Goal: Task Accomplishment & Management: Use online tool/utility

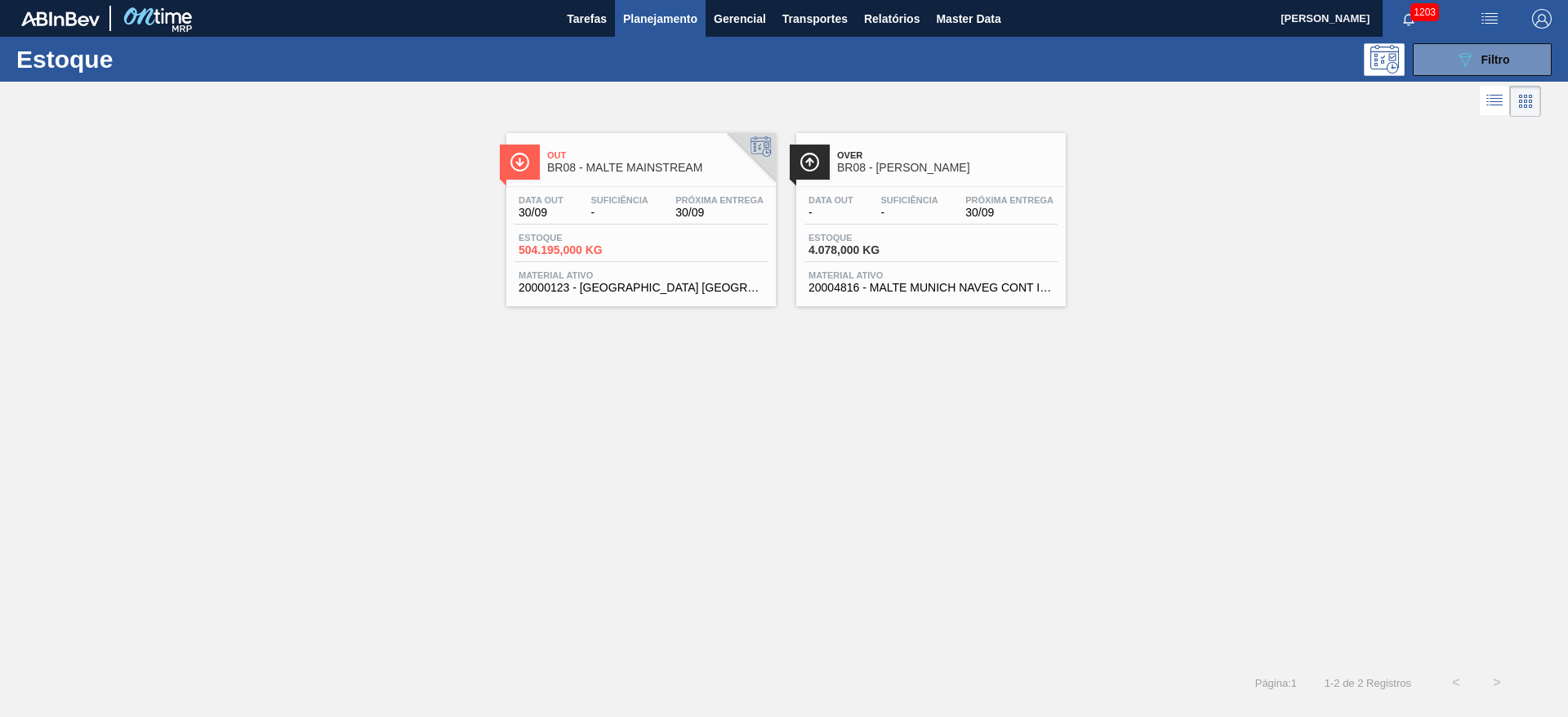
click at [675, 18] on span "Planejamento" at bounding box center [660, 18] width 75 height 19
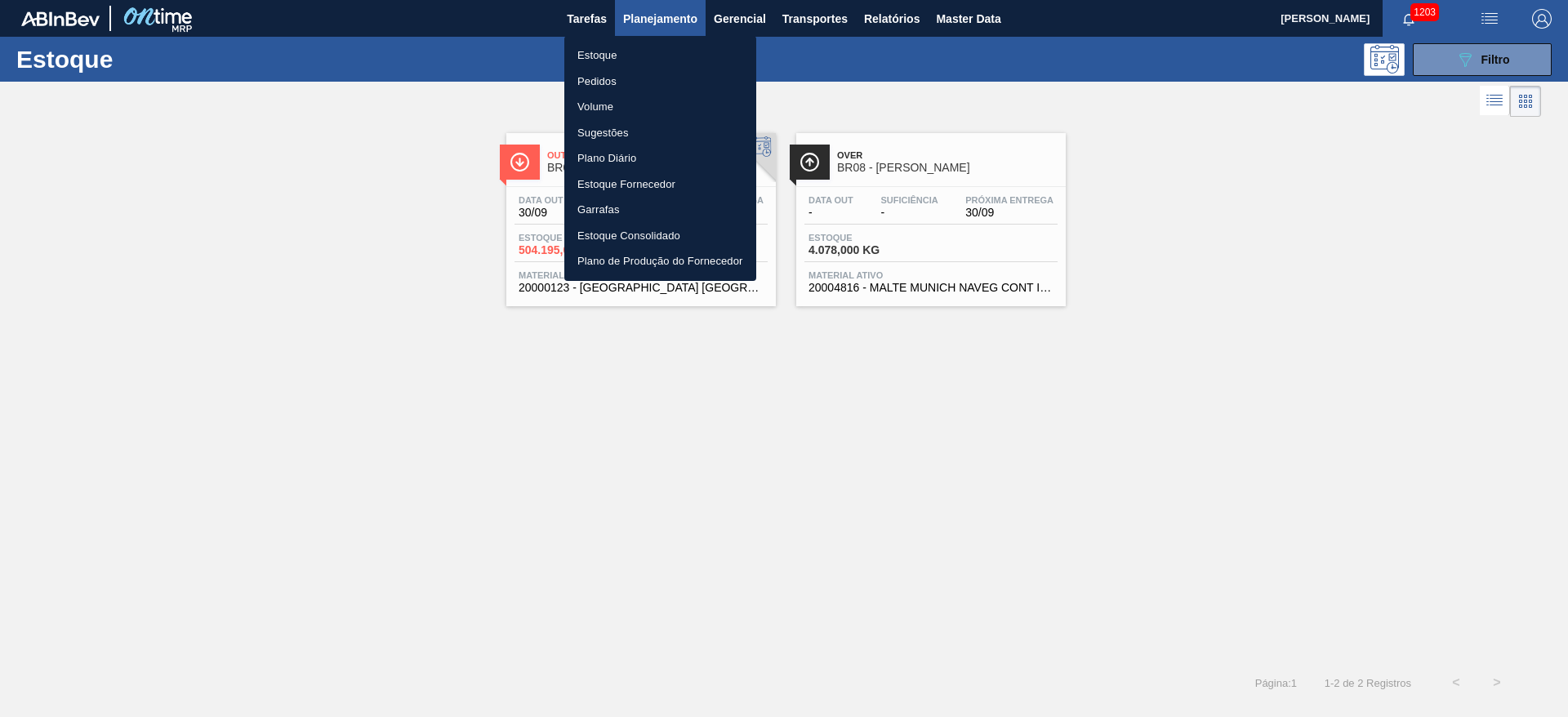
click at [600, 75] on li "Pedidos" at bounding box center [660, 82] width 192 height 26
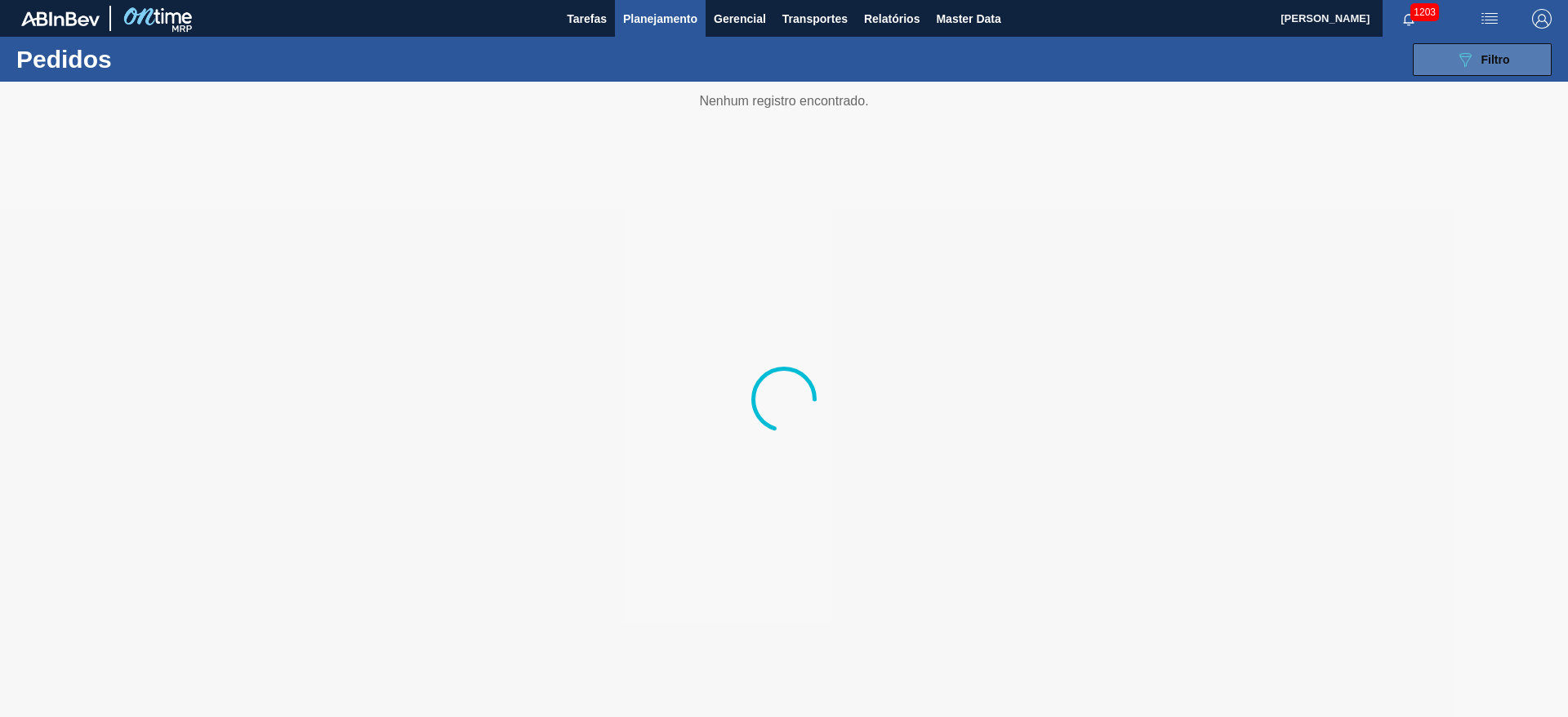
click at [1045, 64] on icon "089F7B8B-B2A5-4AFE-B5C0-19BA573D28AC" at bounding box center [1465, 59] width 19 height 19
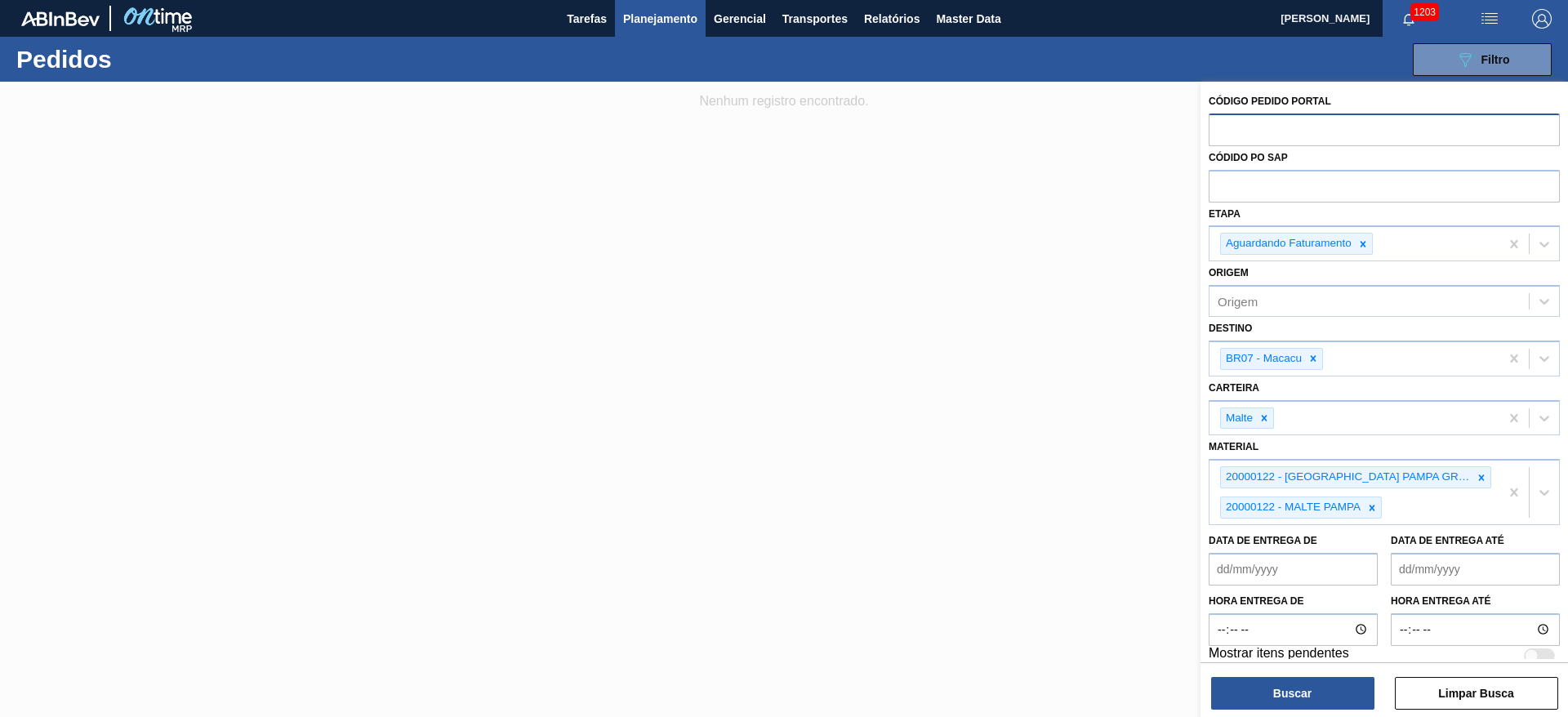
click at [1045, 127] on input "text" at bounding box center [1385, 129] width 351 height 31
paste input "2014816"
click at [1045, 241] on icon at bounding box center [1363, 245] width 12 height 12
type input "2014816"
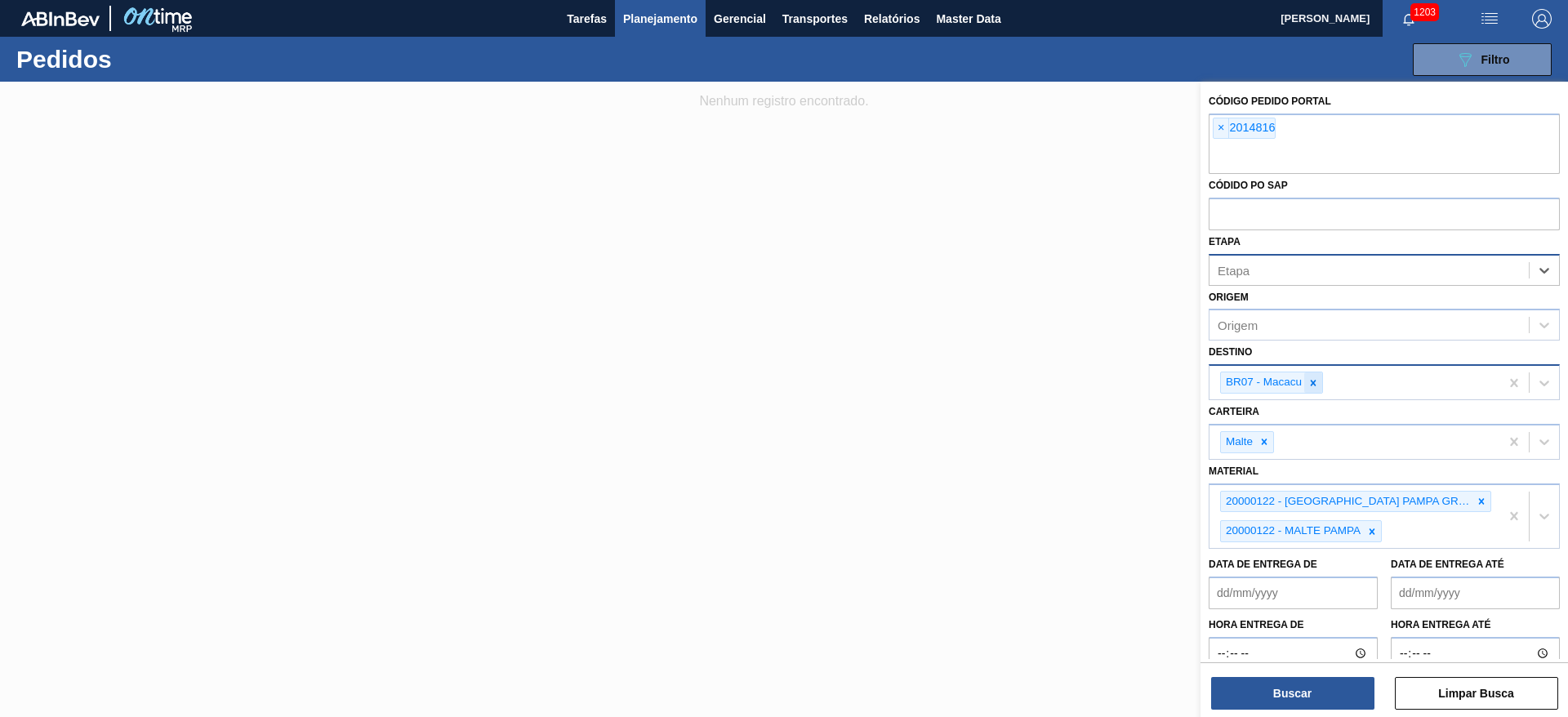
click at [1045, 383] on icon at bounding box center [1314, 383] width 6 height 6
click at [1045, 442] on icon at bounding box center [1264, 438] width 12 height 12
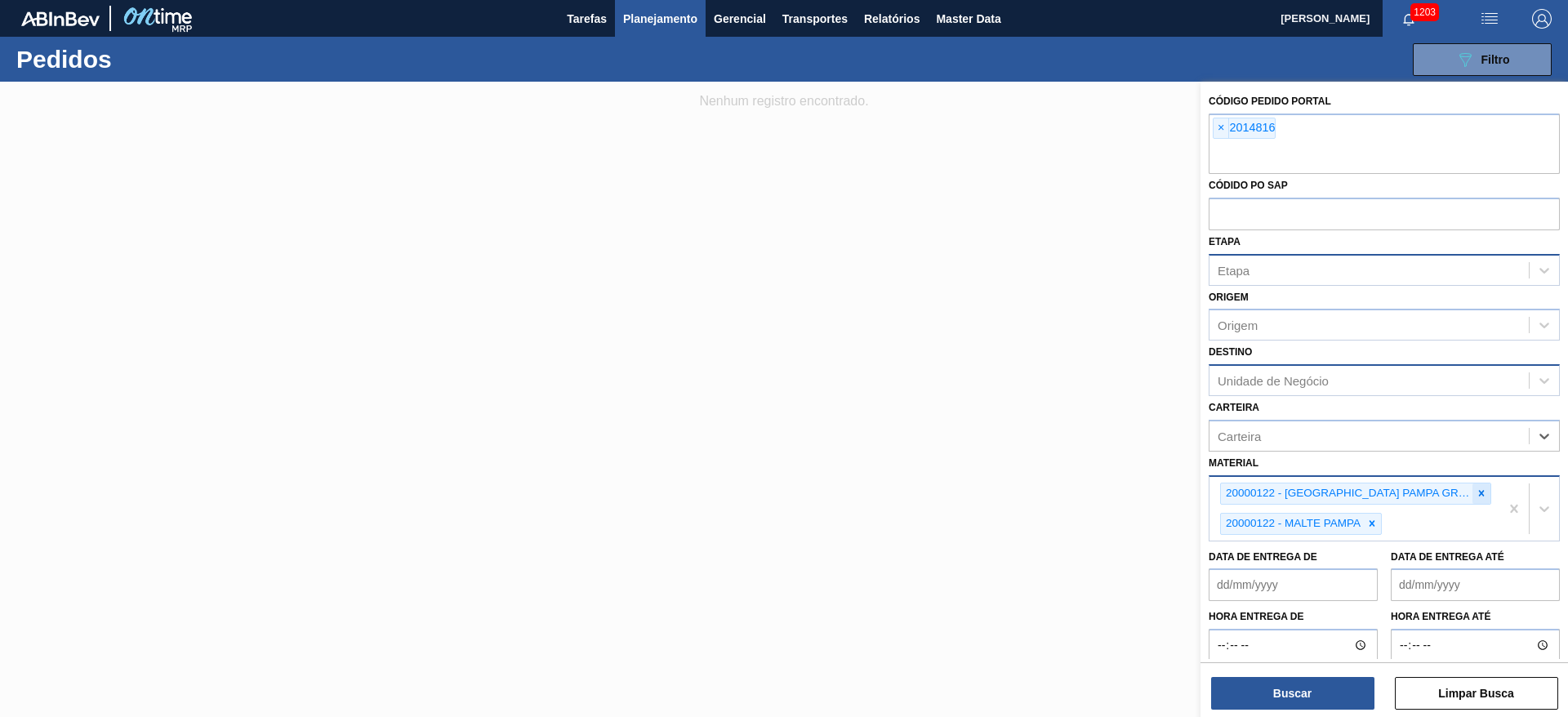
click at [1045, 477] on icon at bounding box center [1482, 494] width 12 height 12
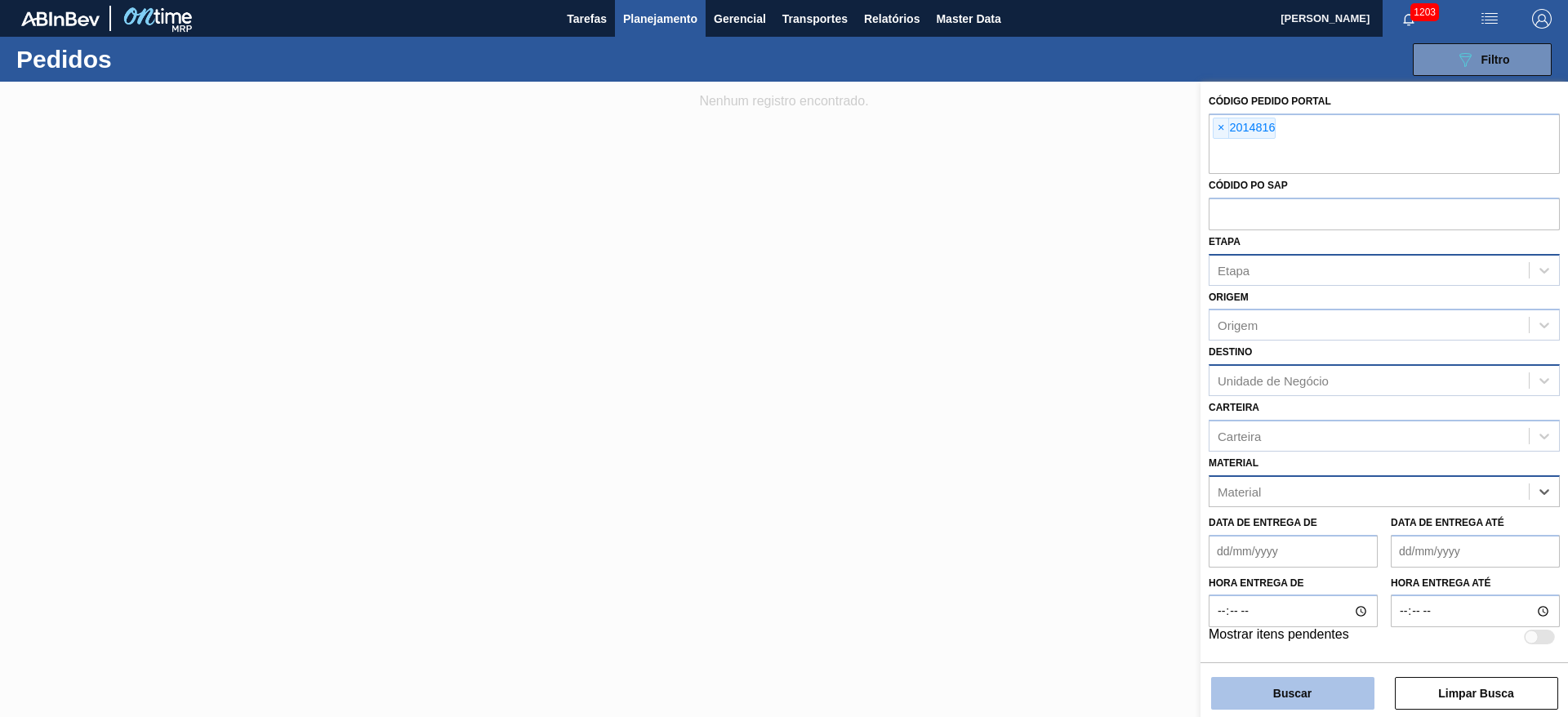
click at [1045, 477] on button "Buscar" at bounding box center [1292, 694] width 163 height 33
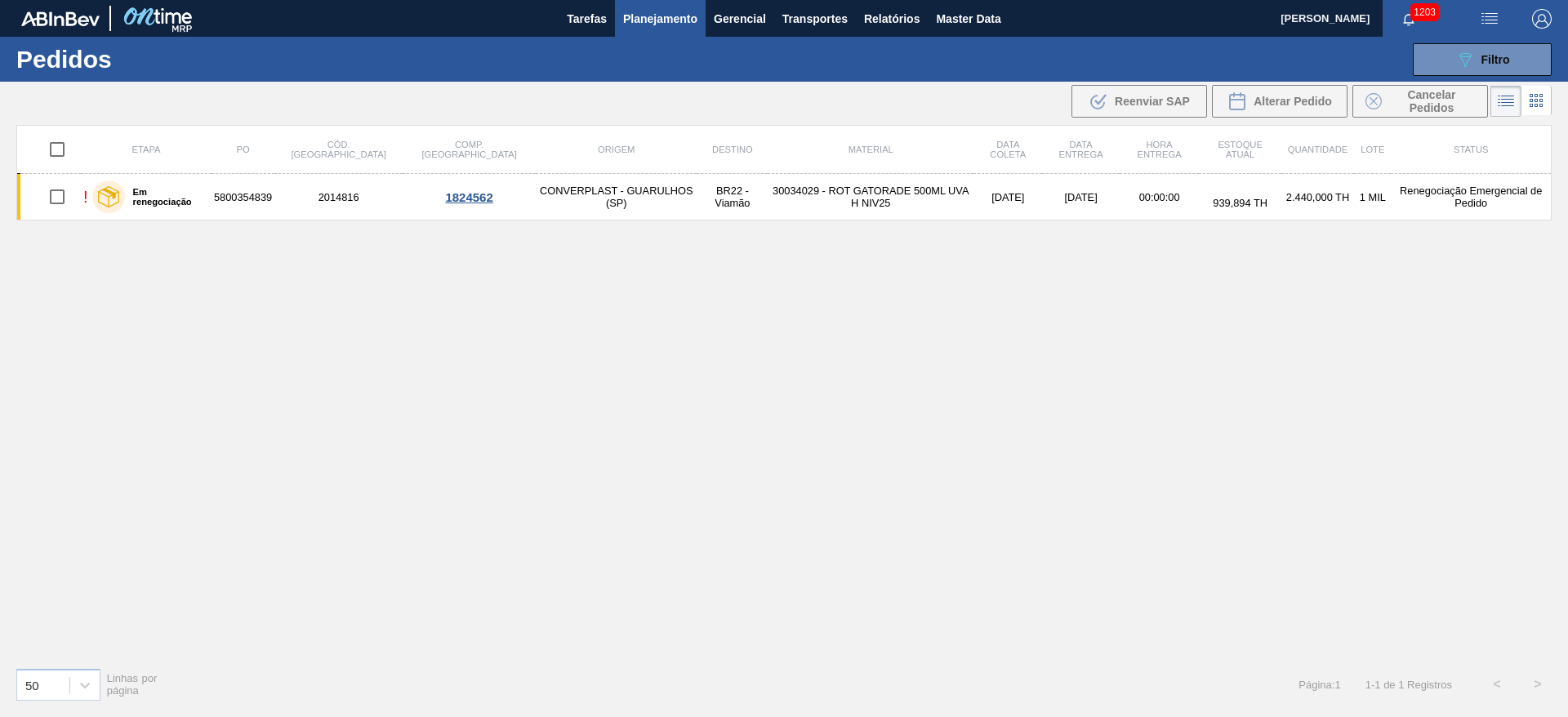
click at [1045, 101] on icon at bounding box center [1535, 100] width 3 height 3
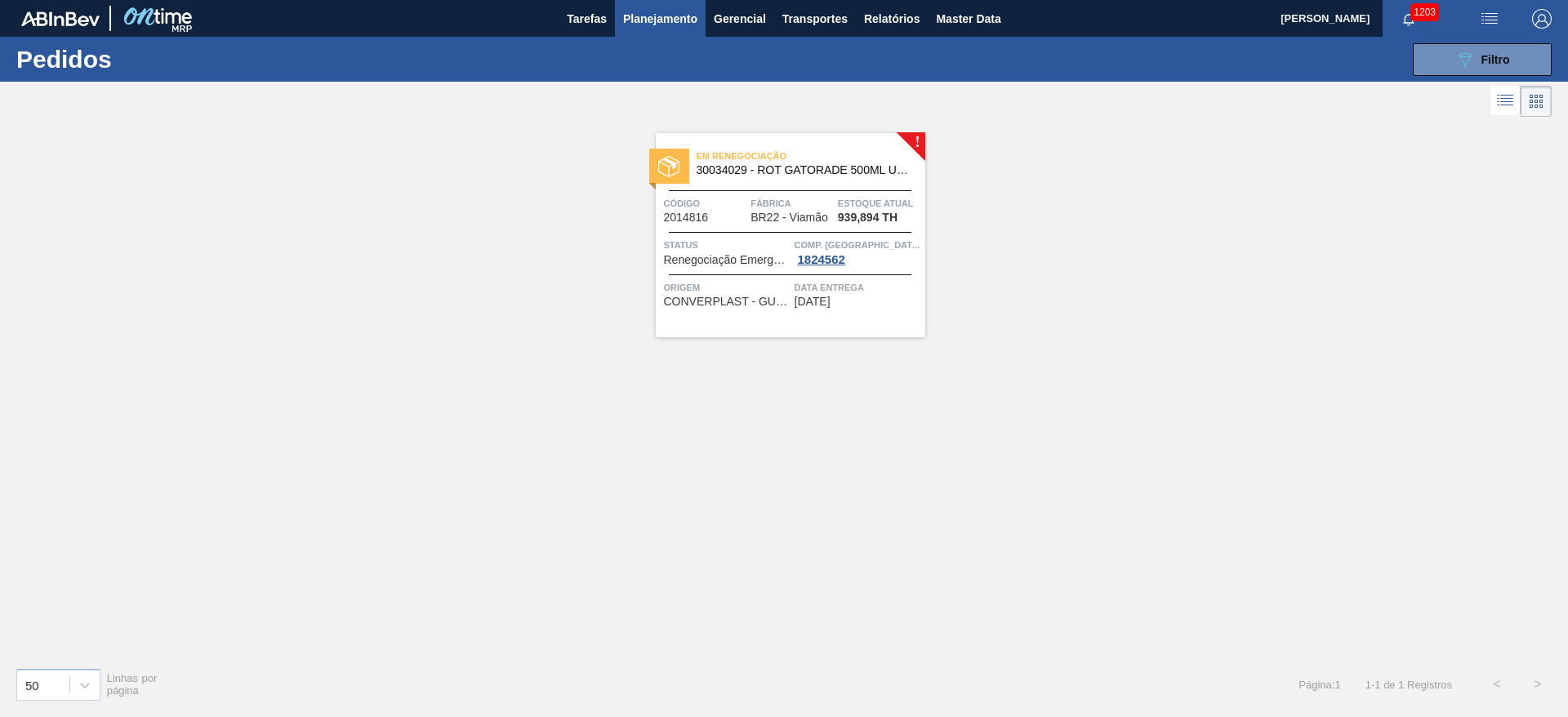
click at [776, 237] on span "Status" at bounding box center [727, 245] width 126 height 17
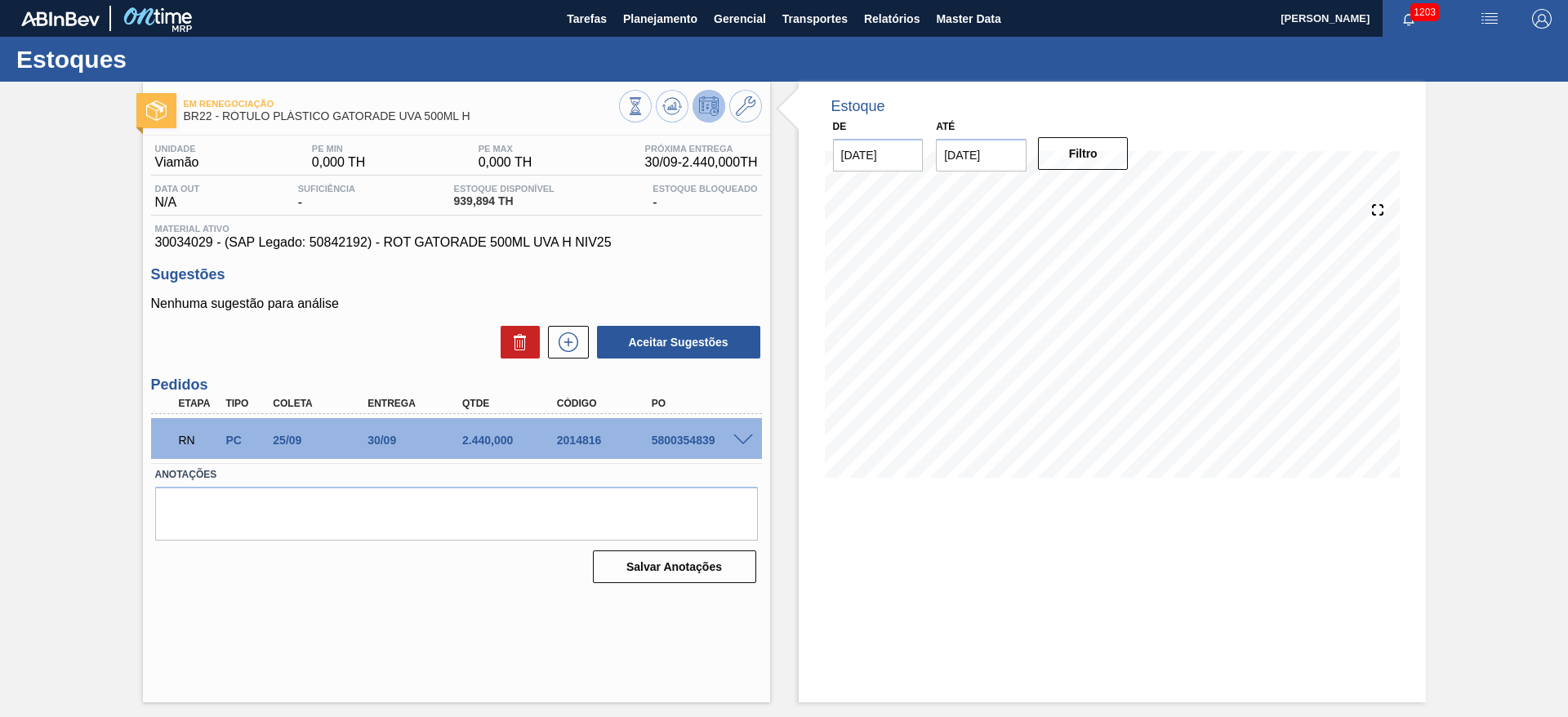
click at [742, 439] on span at bounding box center [743, 440] width 19 height 13
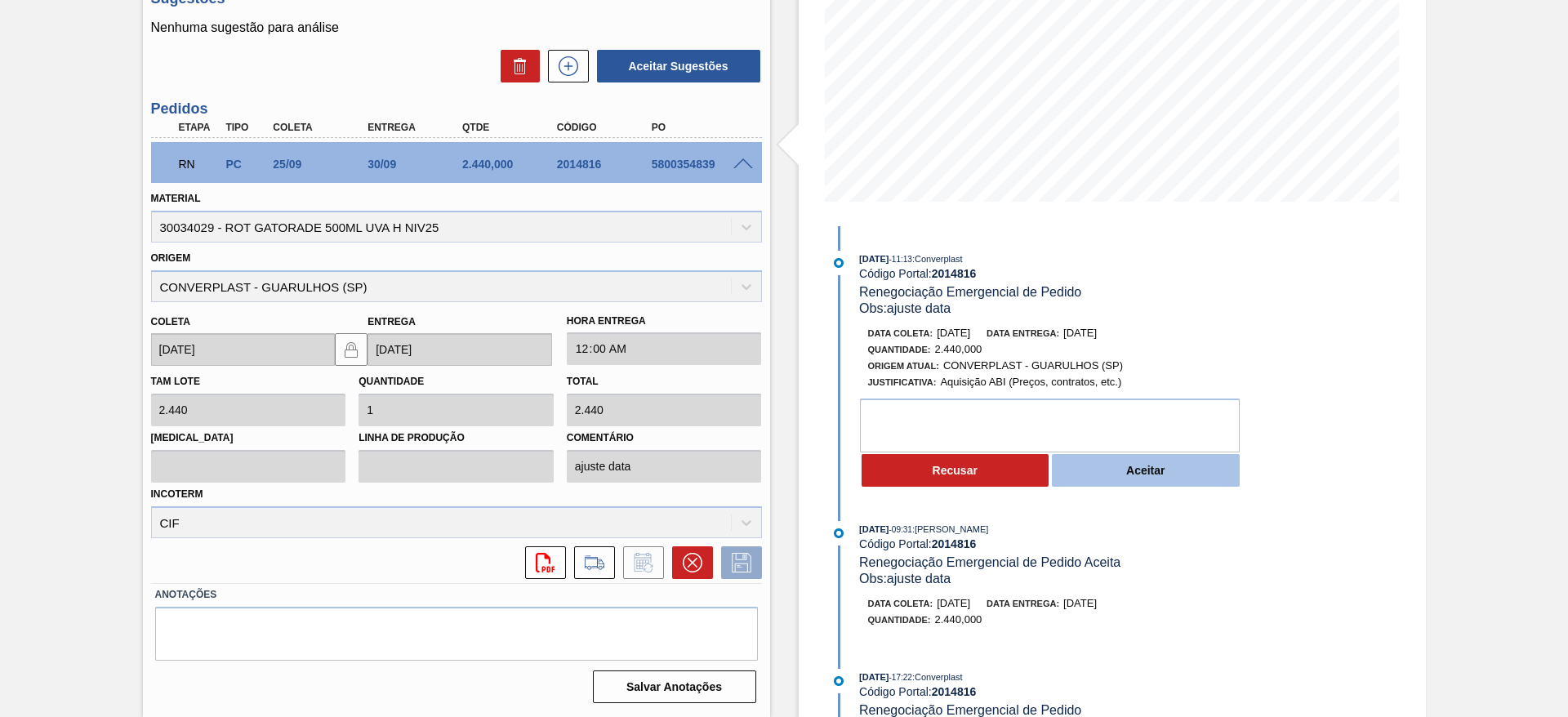
click at [1045, 466] on button "Aceitar" at bounding box center [1145, 471] width 187 height 33
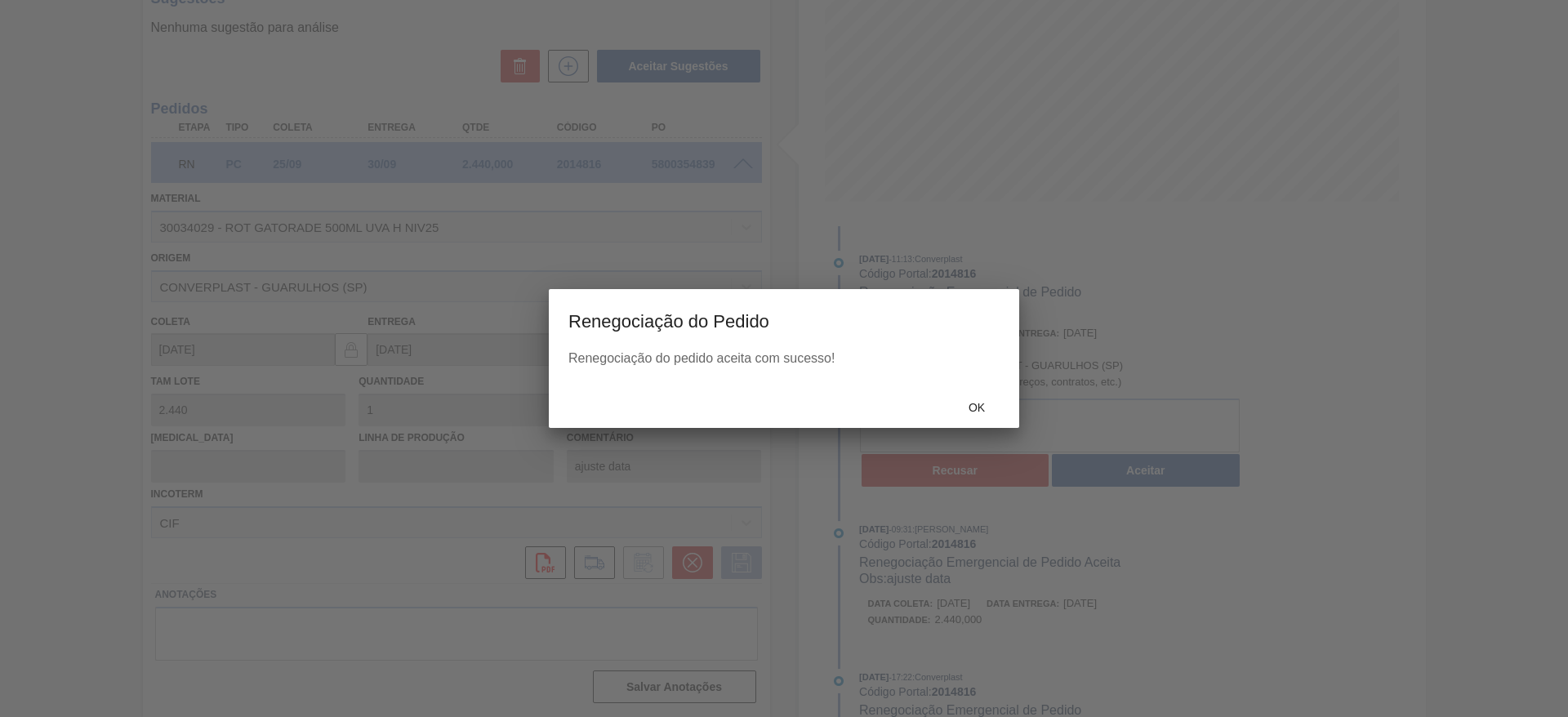
type input "[DATE]"
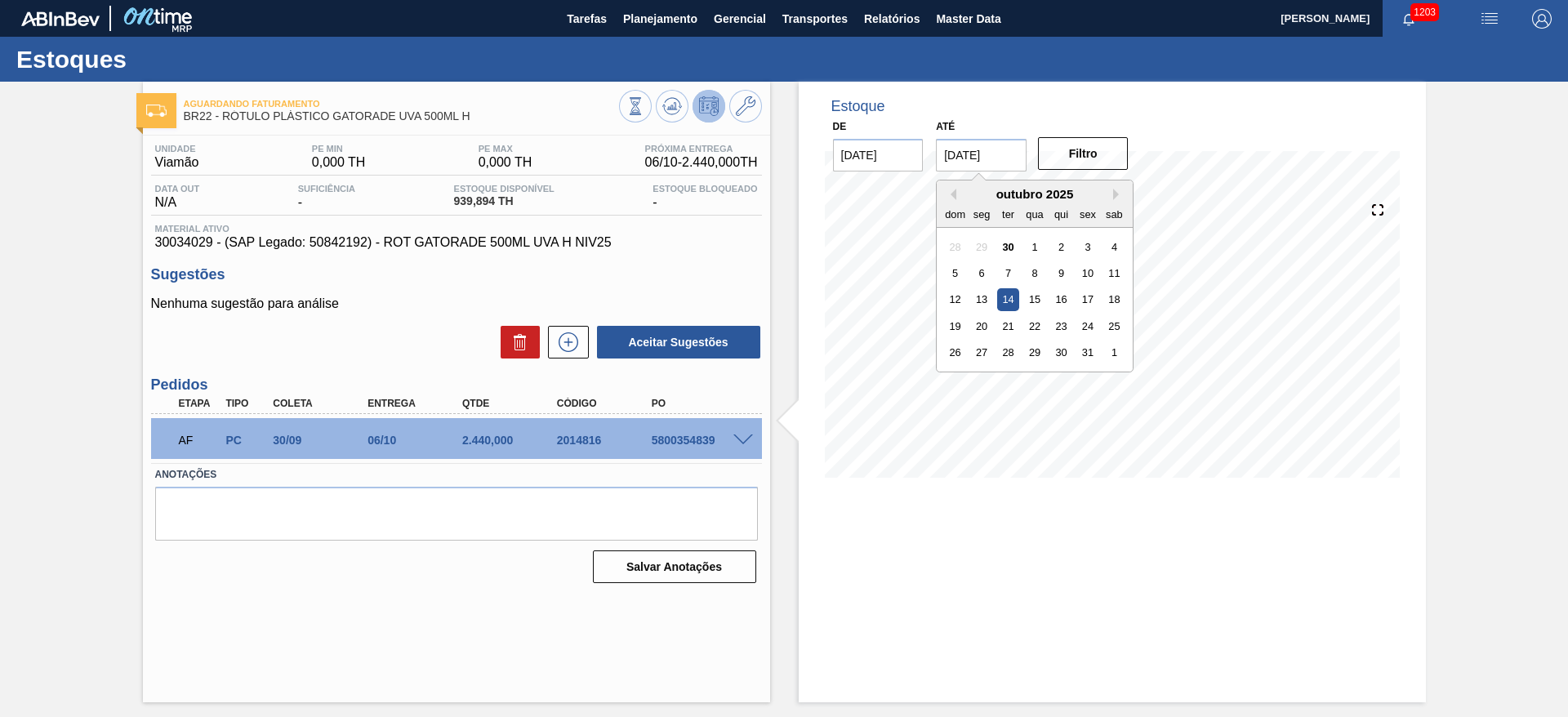
click at [963, 157] on input "[DATE]" at bounding box center [981, 155] width 90 height 33
click at [1045, 191] on button "Next Month" at bounding box center [1118, 194] width 12 height 12
click at [1035, 323] on div "24" at bounding box center [1035, 326] width 22 height 22
type input "[DATE]"
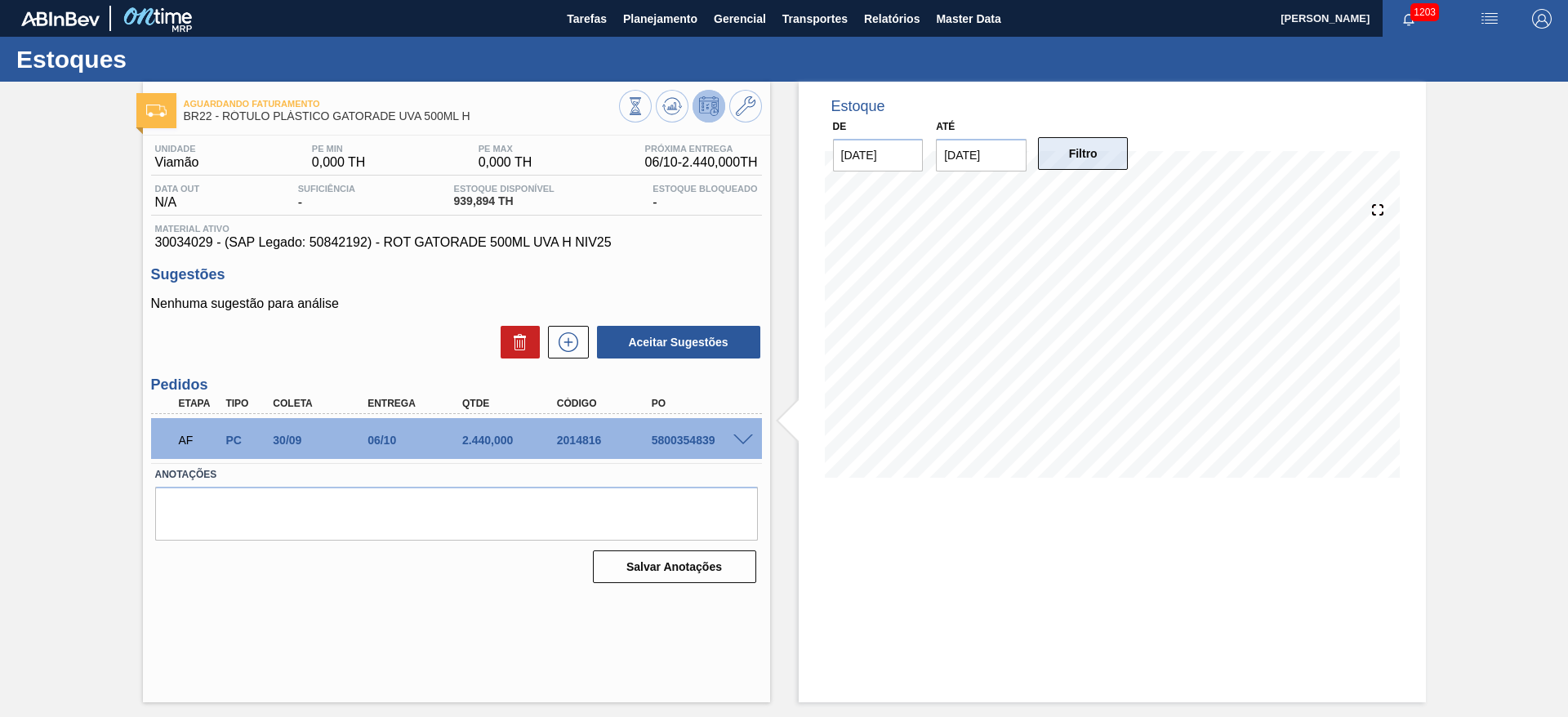
click at [1045, 147] on button "Filtro" at bounding box center [1083, 154] width 90 height 33
click at [750, 110] on icon at bounding box center [746, 106] width 19 height 19
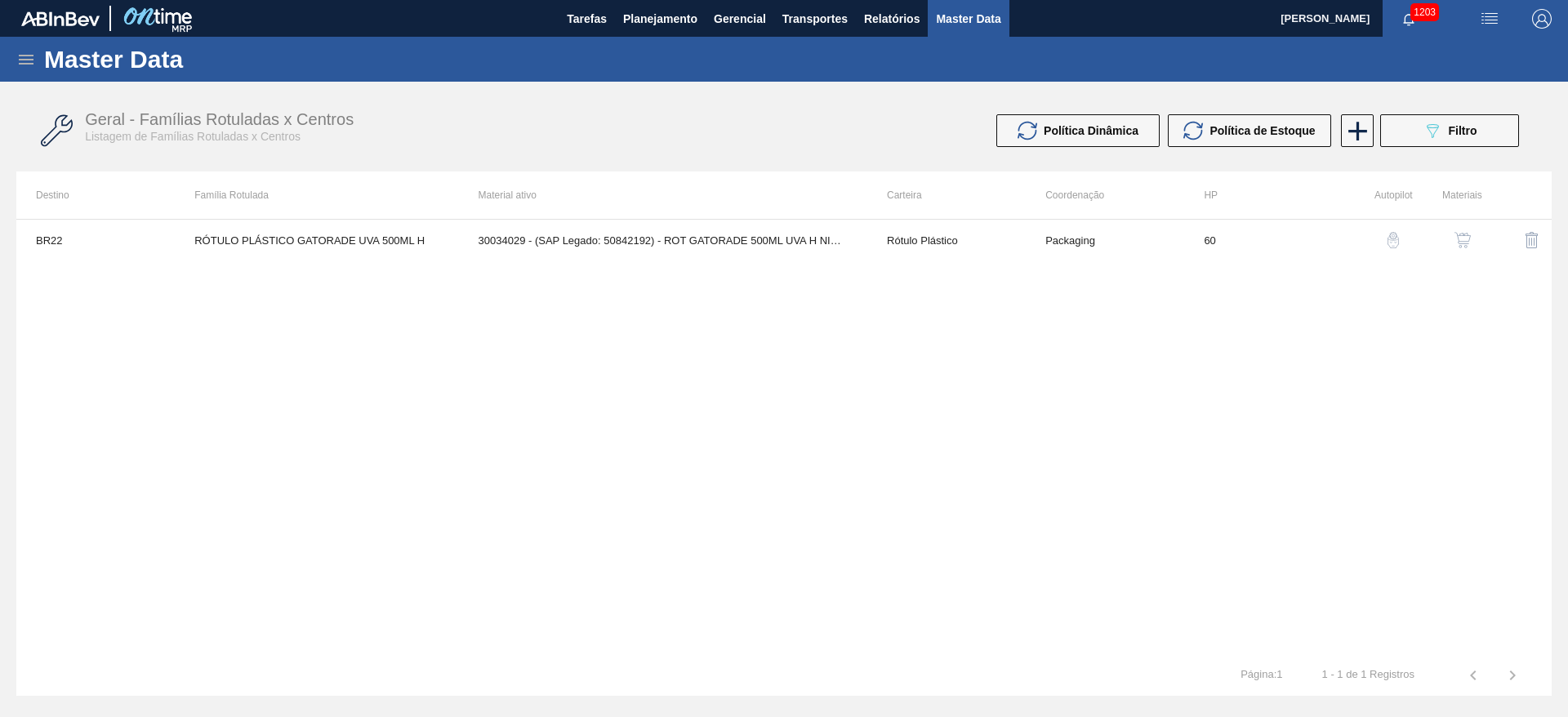
click at [1045, 241] on img "button" at bounding box center [1462, 240] width 17 height 17
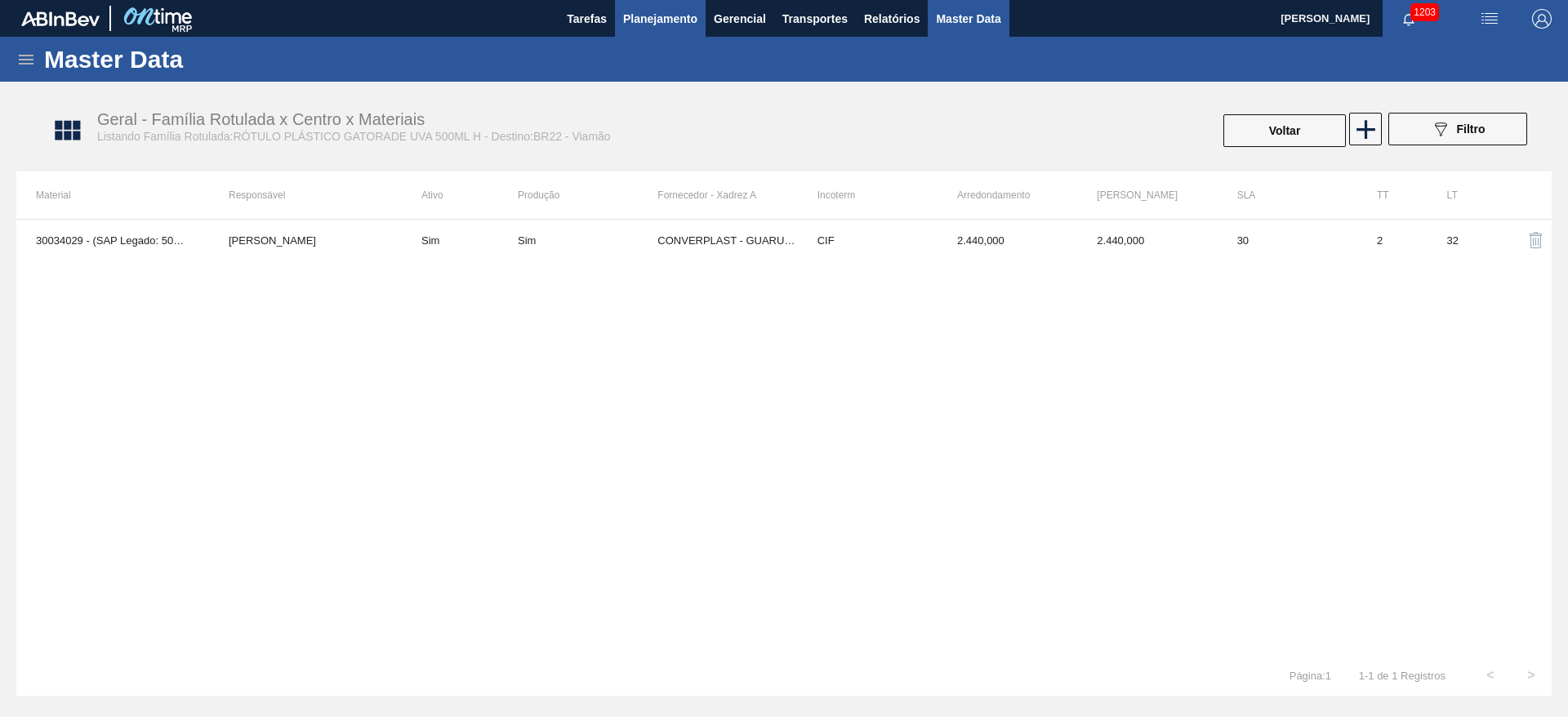
click at [639, 18] on span "Planejamento" at bounding box center [660, 18] width 75 height 19
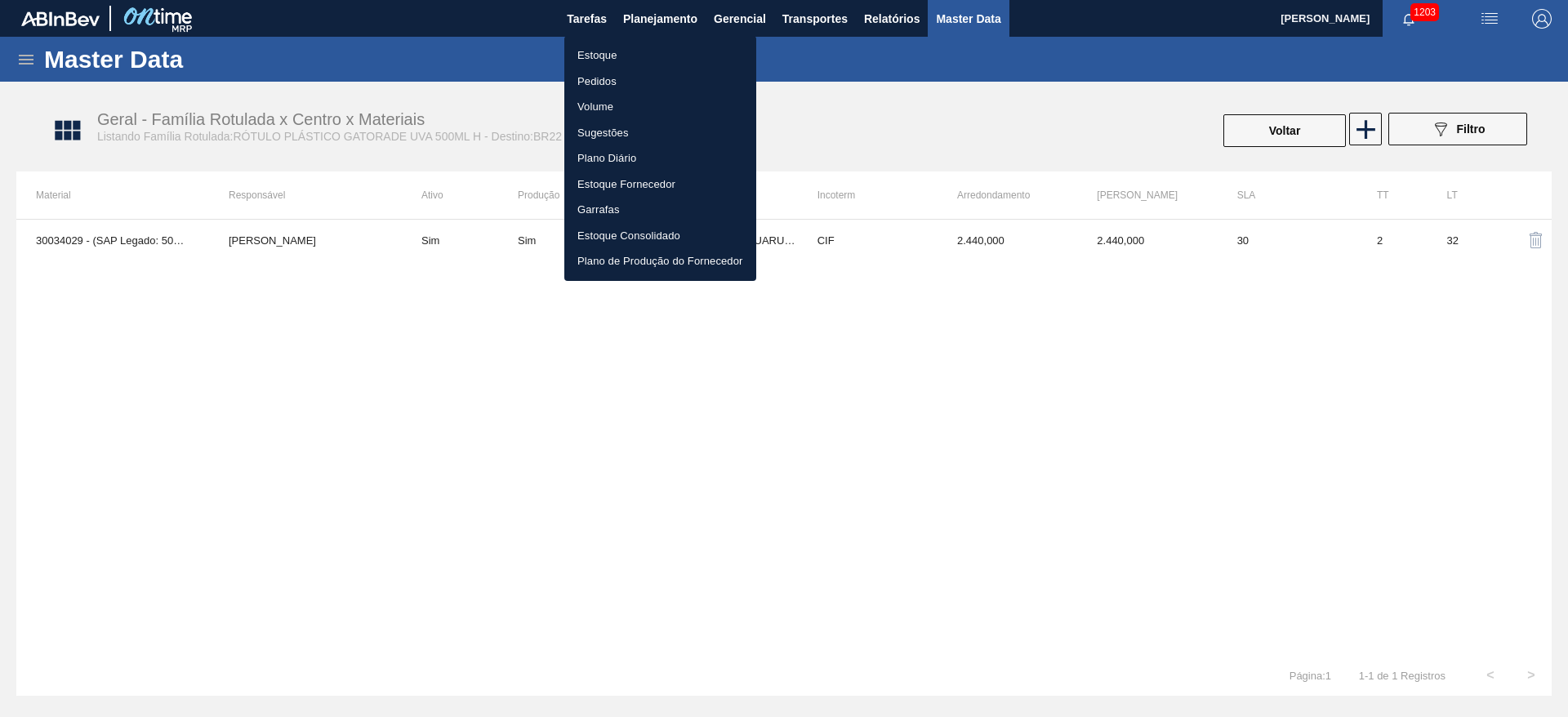
click at [599, 52] on li "Estoque" at bounding box center [660, 55] width 192 height 26
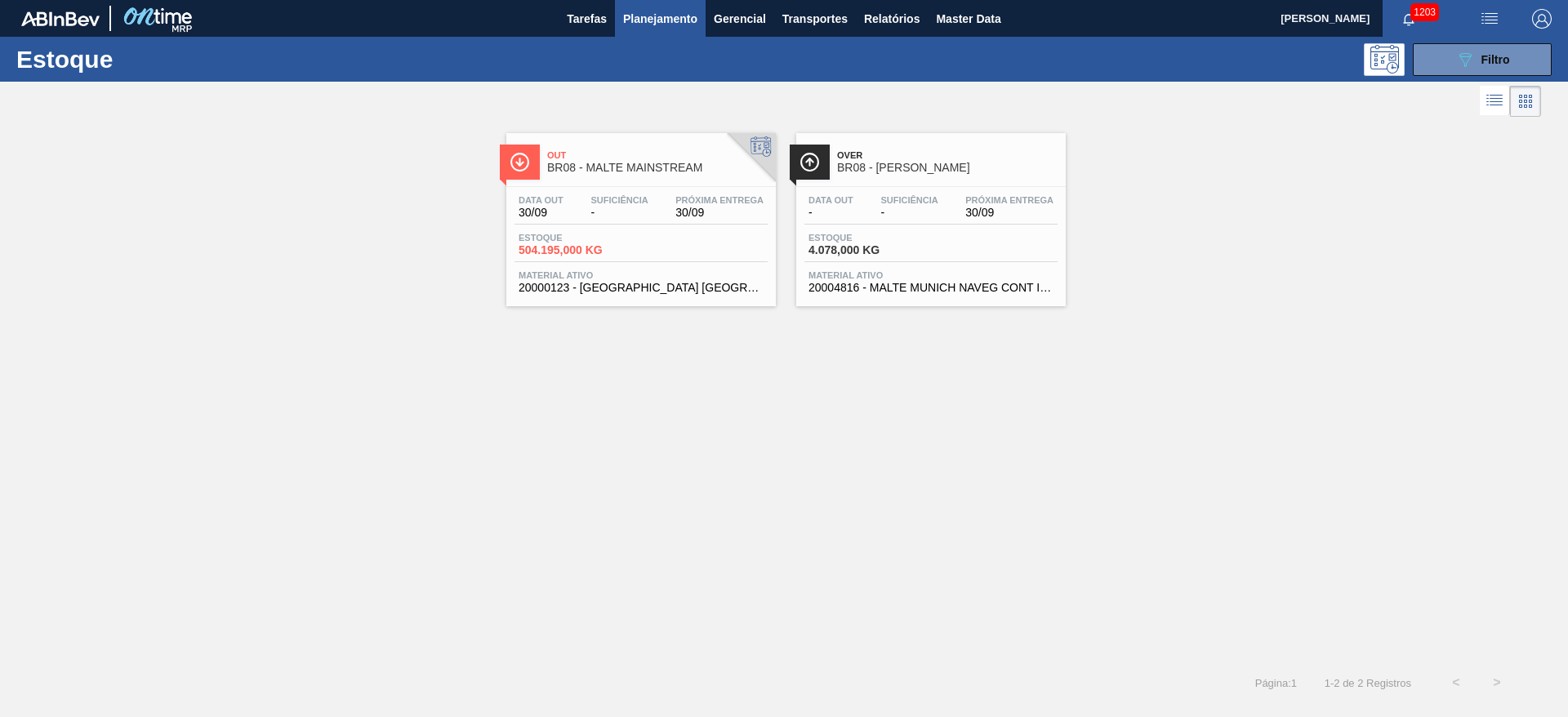
drag, startPoint x: 1438, startPoint y: 66, endPoint x: 1407, endPoint y: 71, distance: 31.4
click at [1045, 66] on button "089F7B8B-B2A5-4AFE-B5C0-19BA573D28AC Filtro" at bounding box center [1482, 60] width 139 height 33
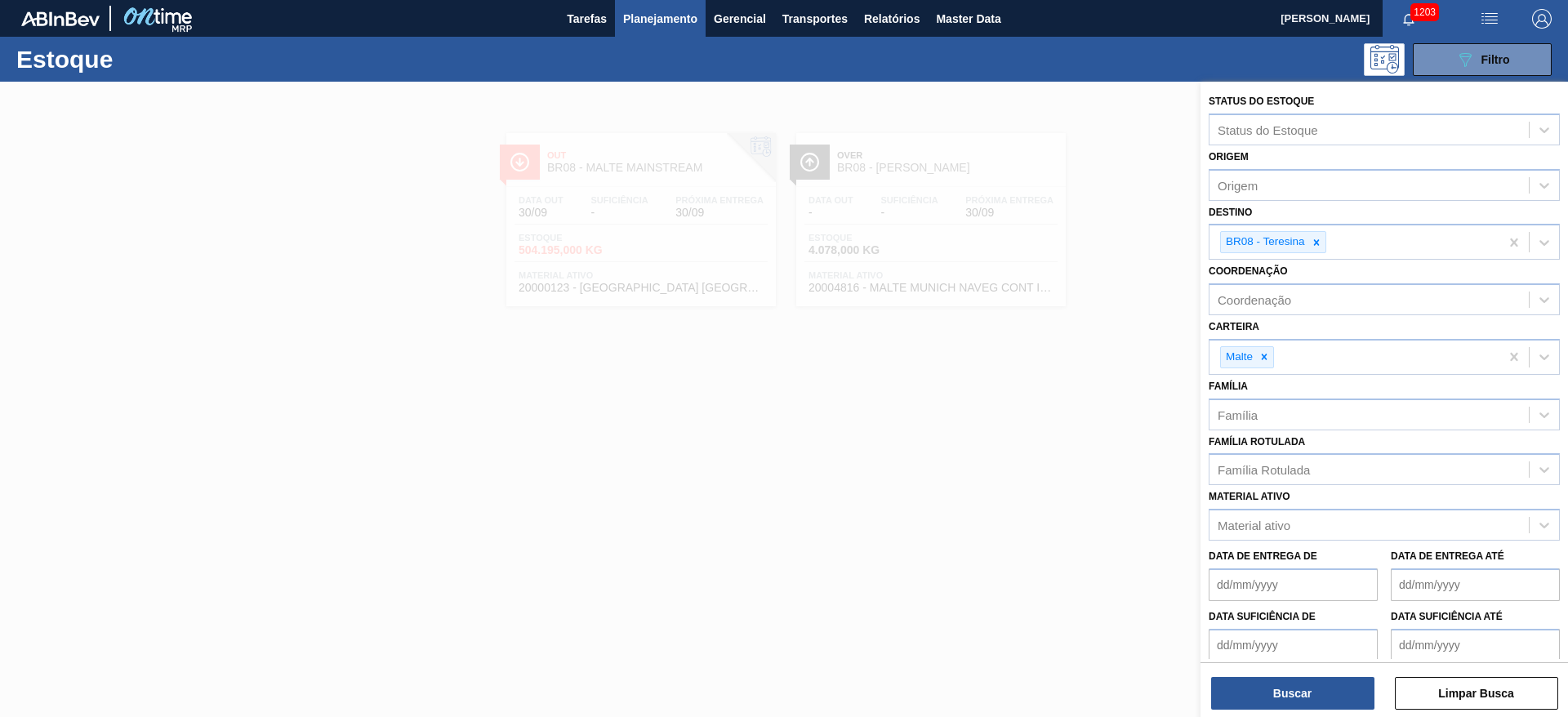
drag, startPoint x: 813, startPoint y: 475, endPoint x: 790, endPoint y: 408, distance: 70.8
click at [813, 469] on div at bounding box center [784, 440] width 1568 height 717
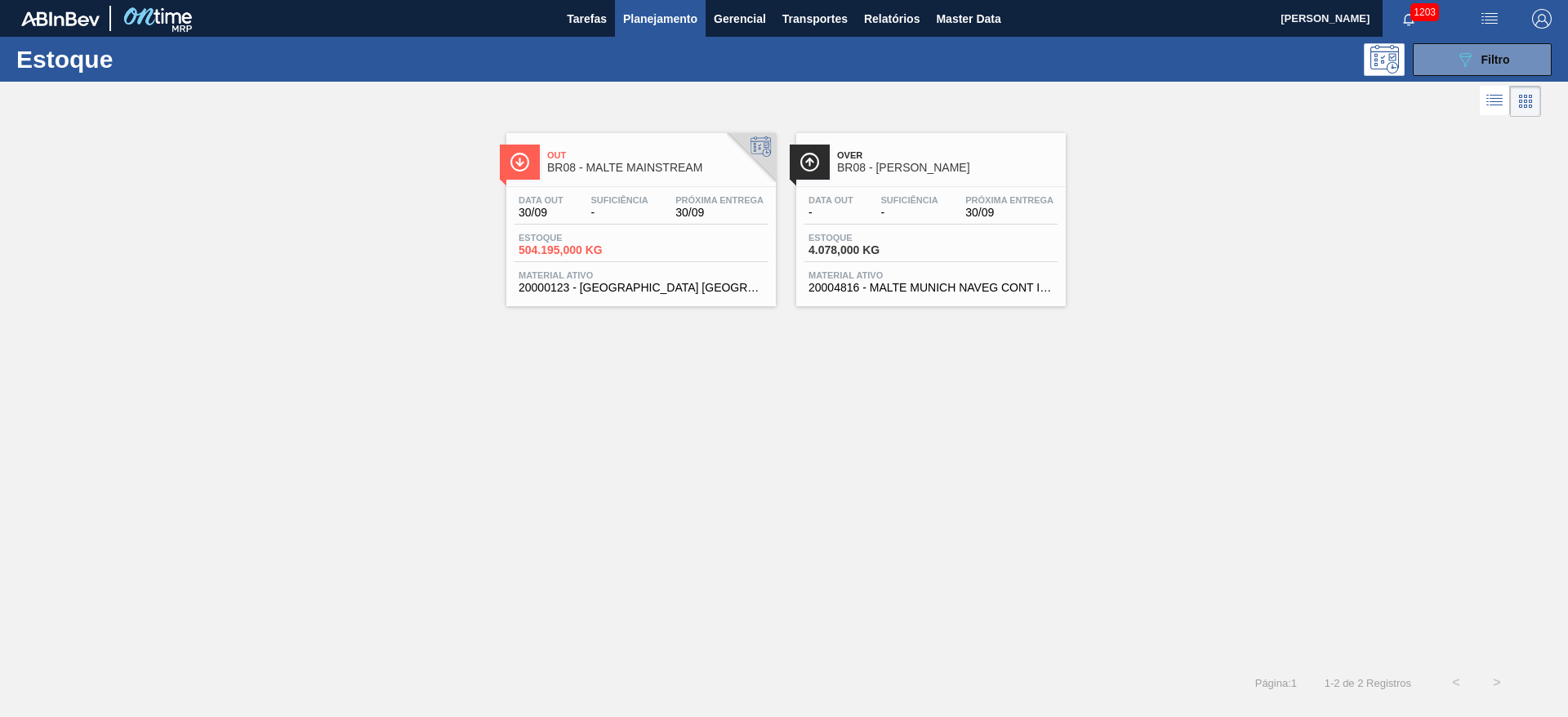
click at [613, 233] on span "Estoque" at bounding box center [576, 238] width 115 height 10
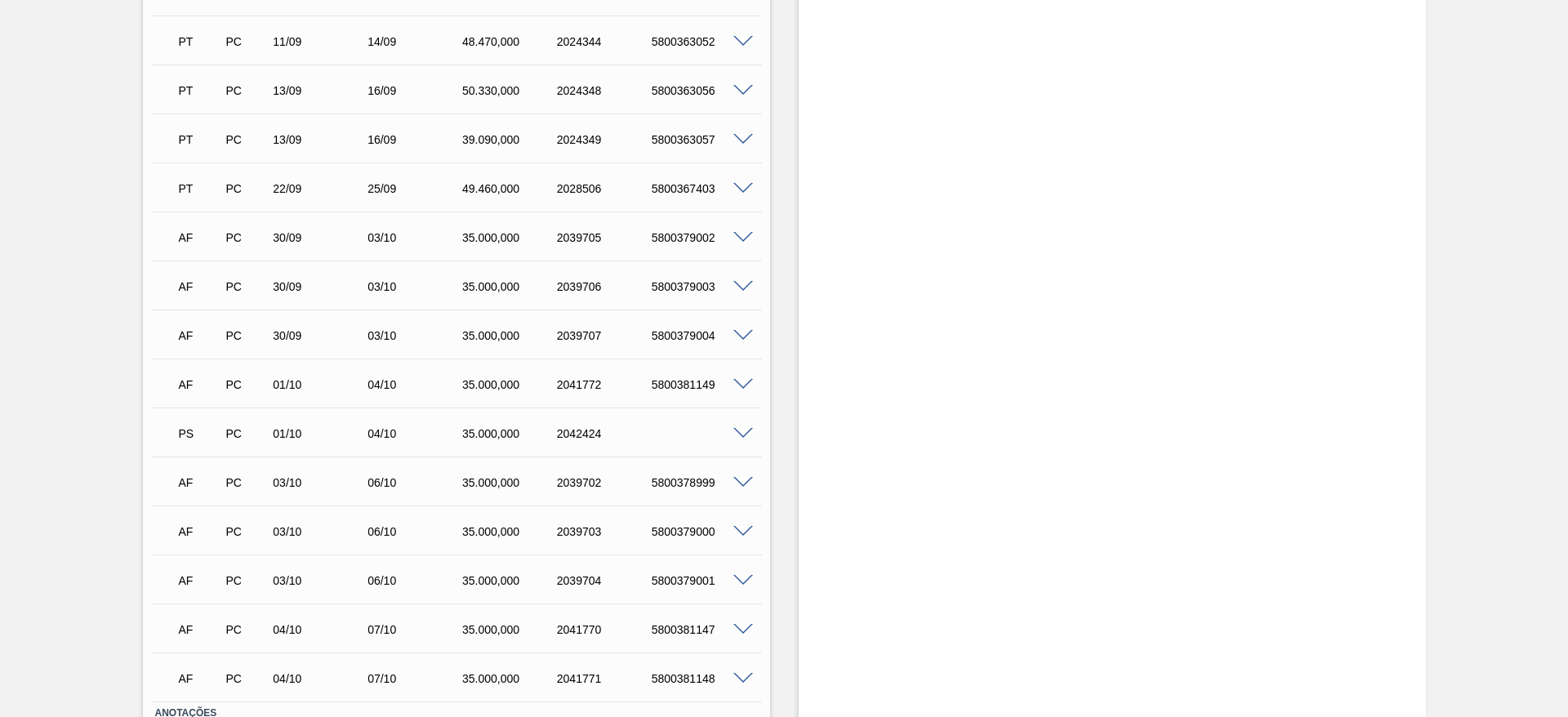
scroll to position [1160, 0]
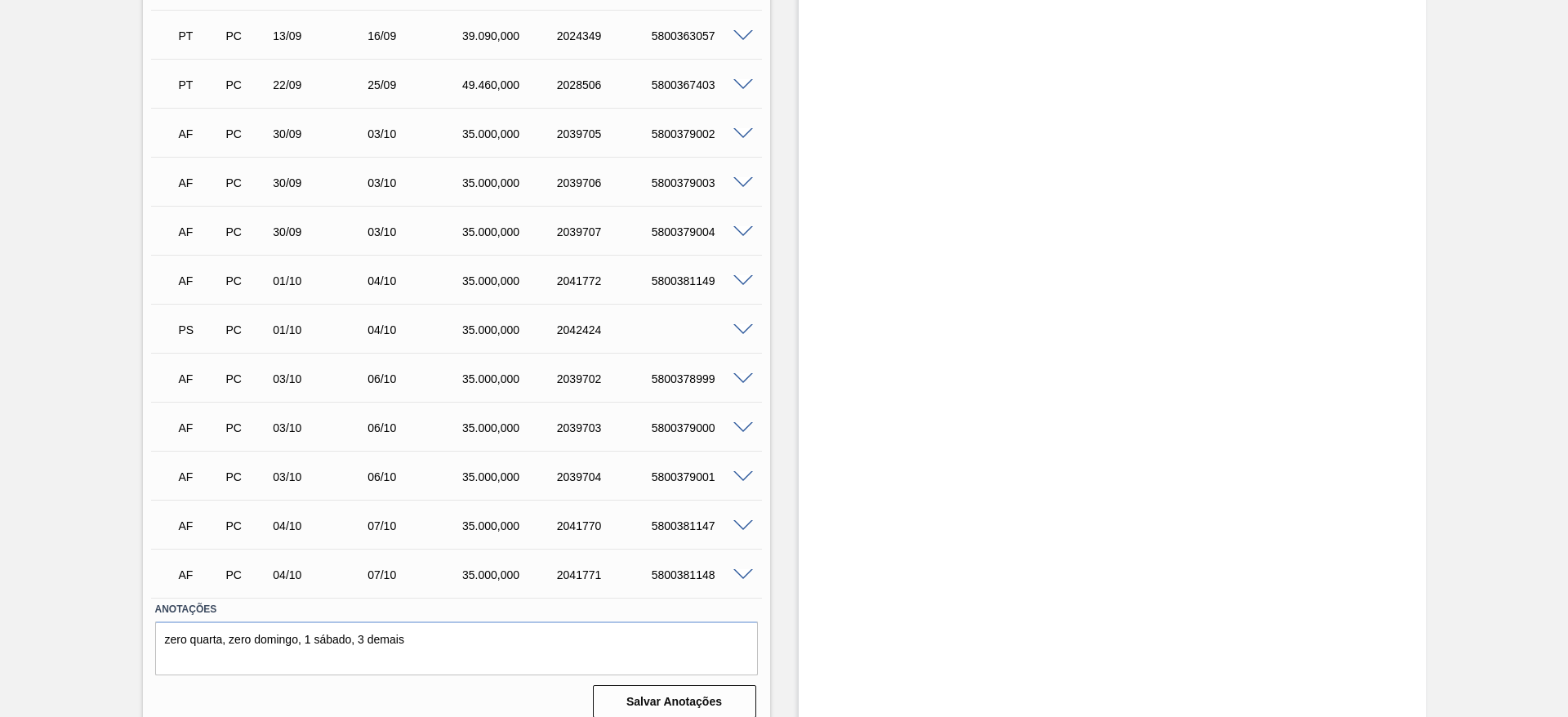
click at [739, 324] on span at bounding box center [743, 330] width 19 height 13
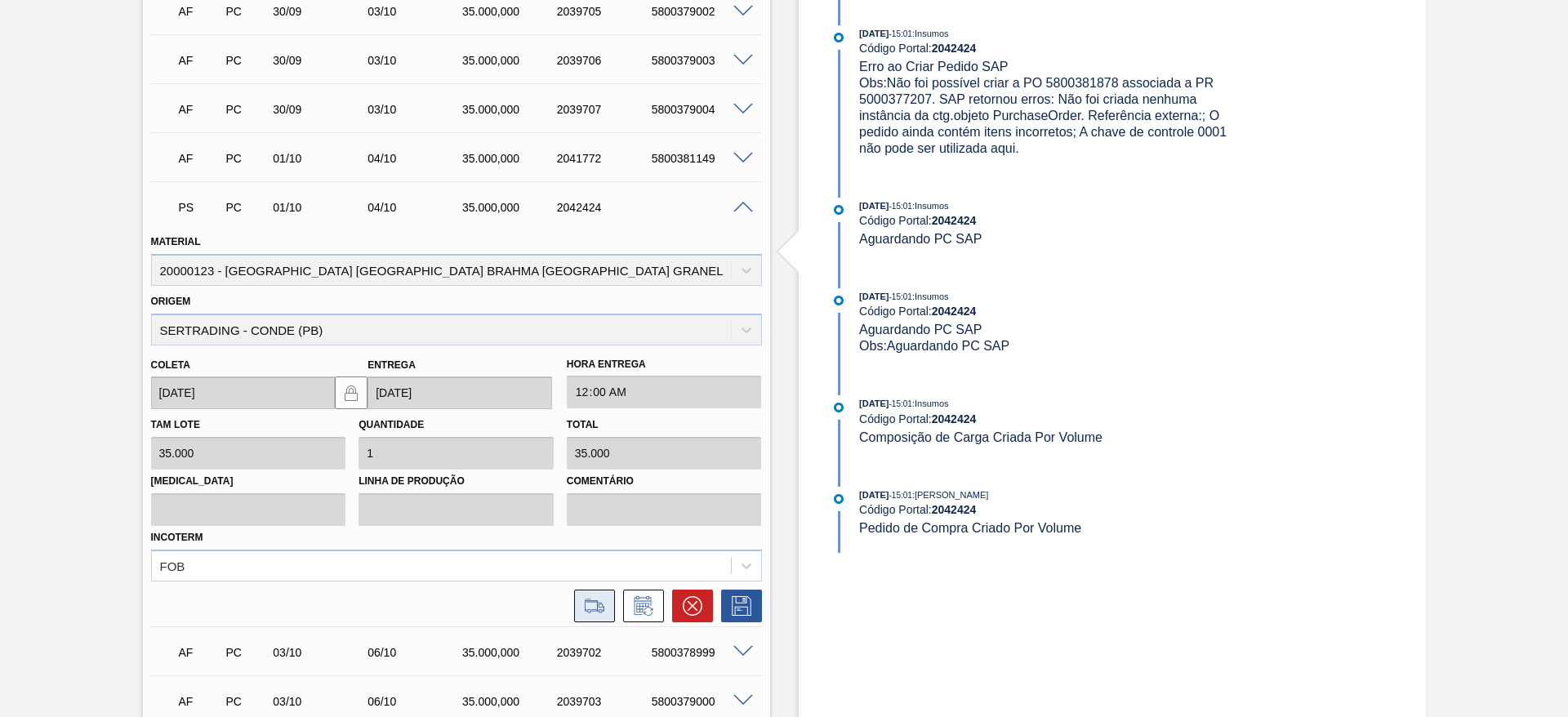
click at [587, 477] on icon at bounding box center [594, 606] width 26 height 19
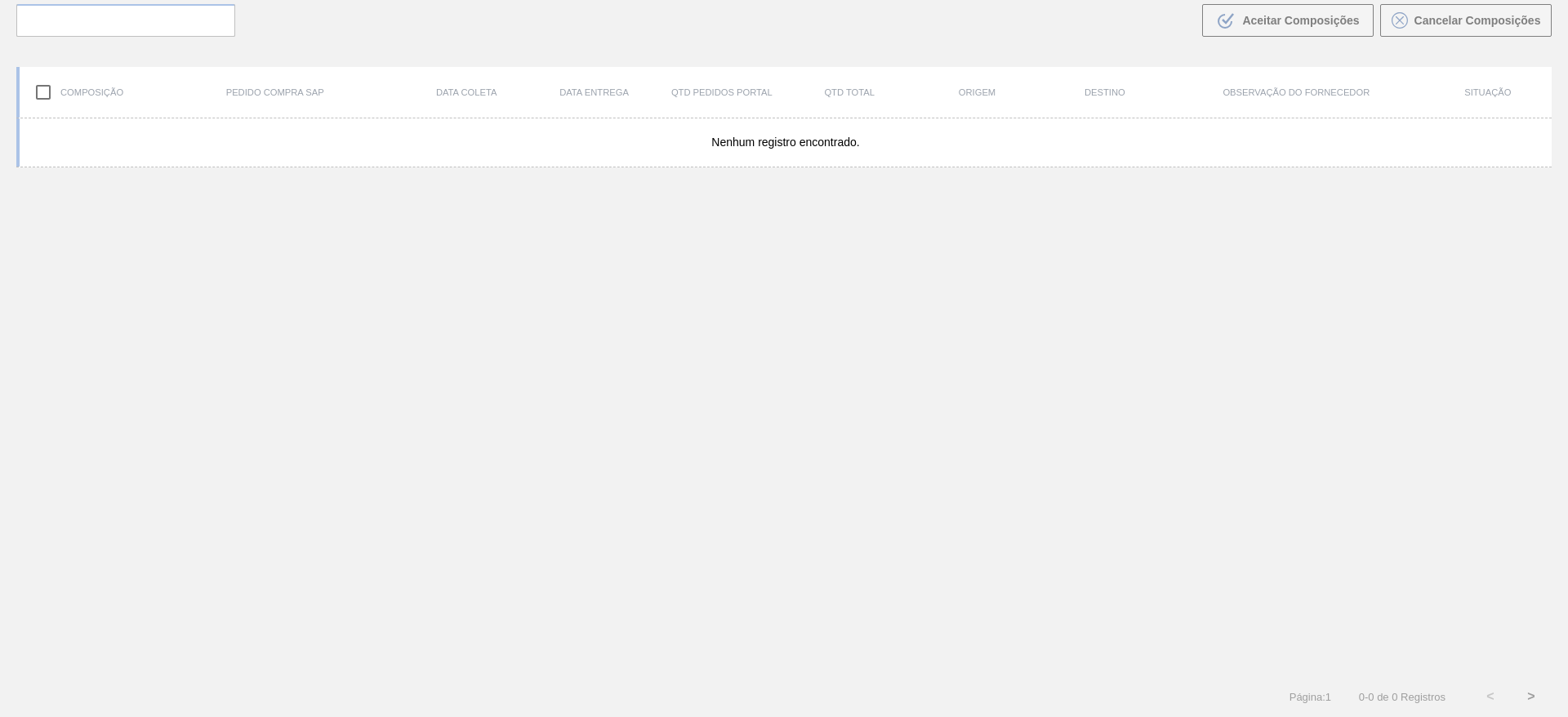
scroll to position [118, 0]
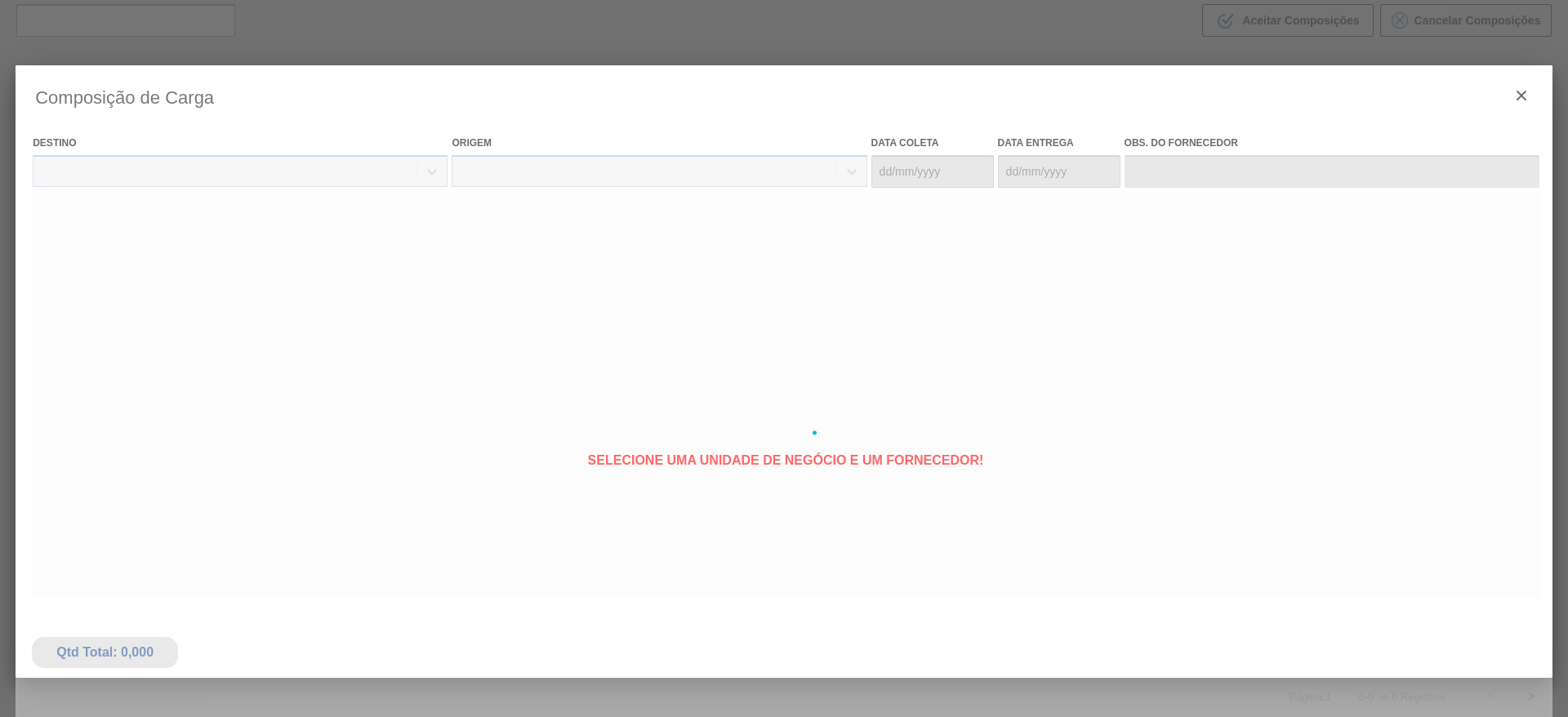
type coleta "[DATE]"
type entrega "[DATE]"
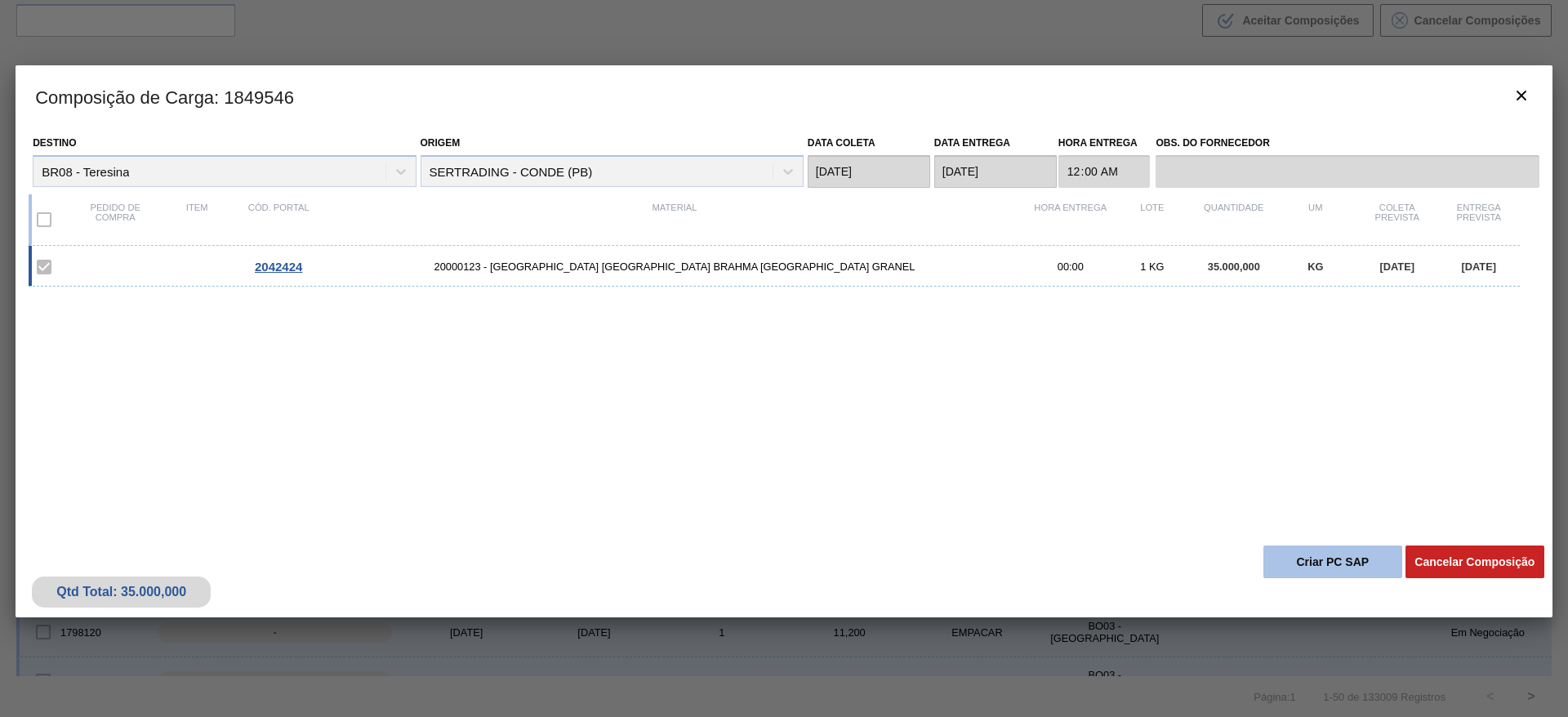
click at [1045, 477] on button "Criar PC SAP" at bounding box center [1332, 563] width 139 height 33
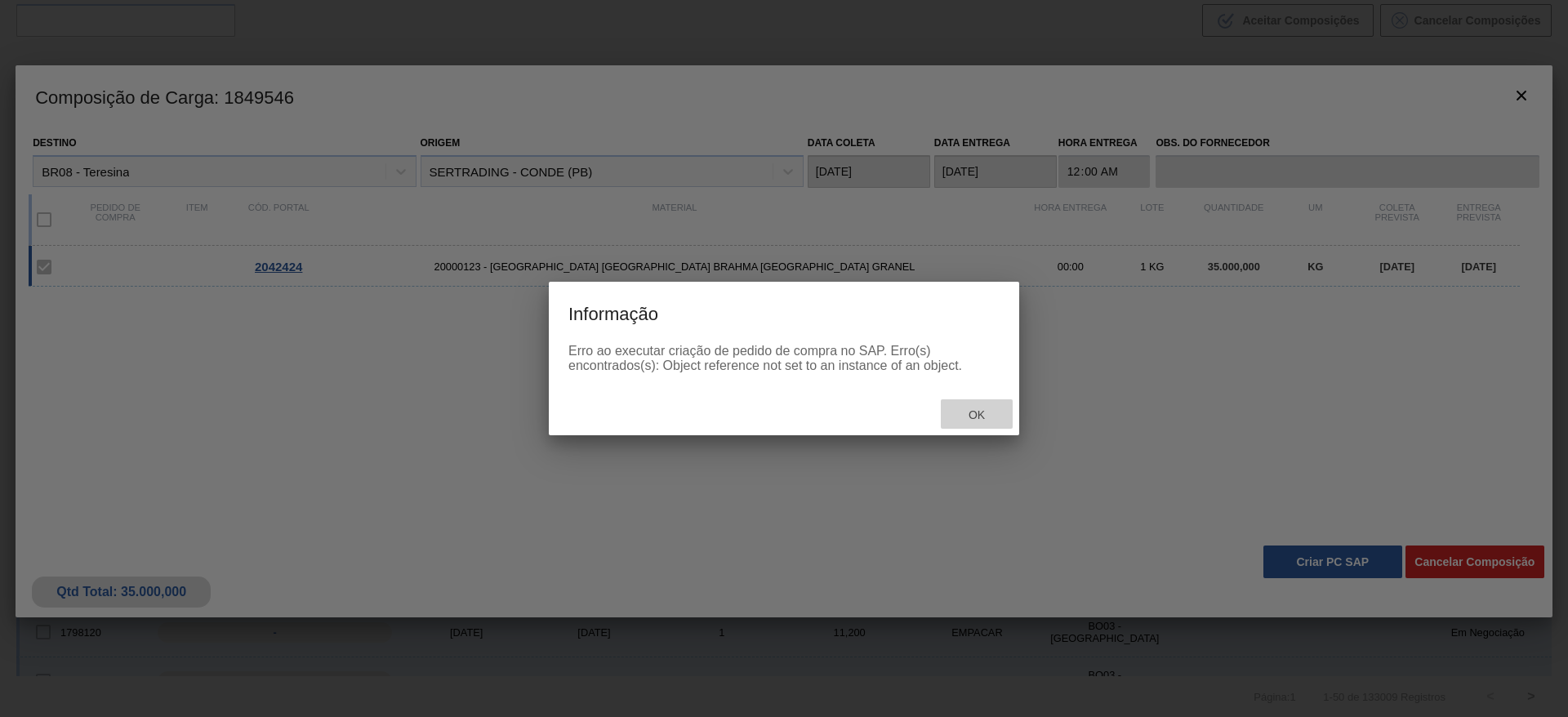
click at [976, 423] on div "Ok" at bounding box center [977, 414] width 72 height 30
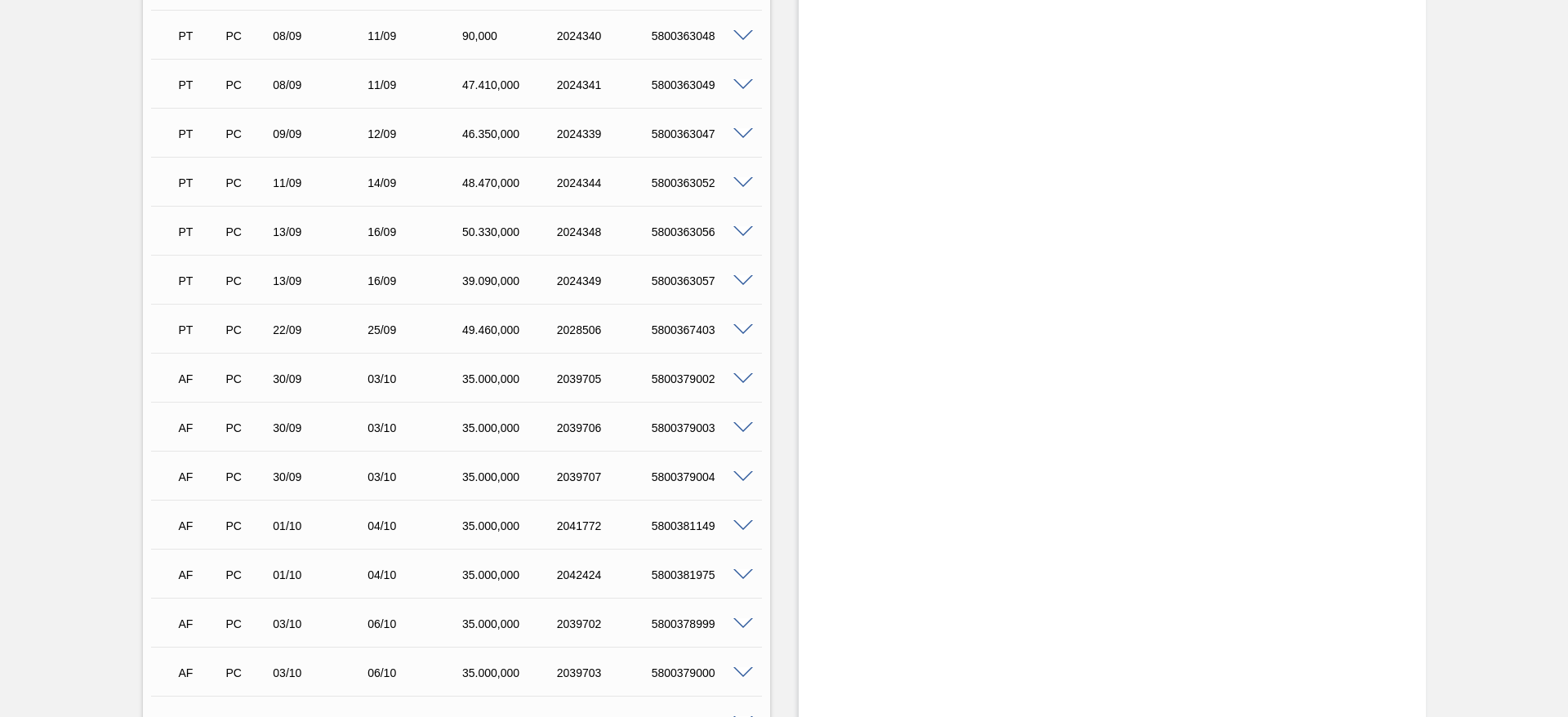
scroll to position [1038, 0]
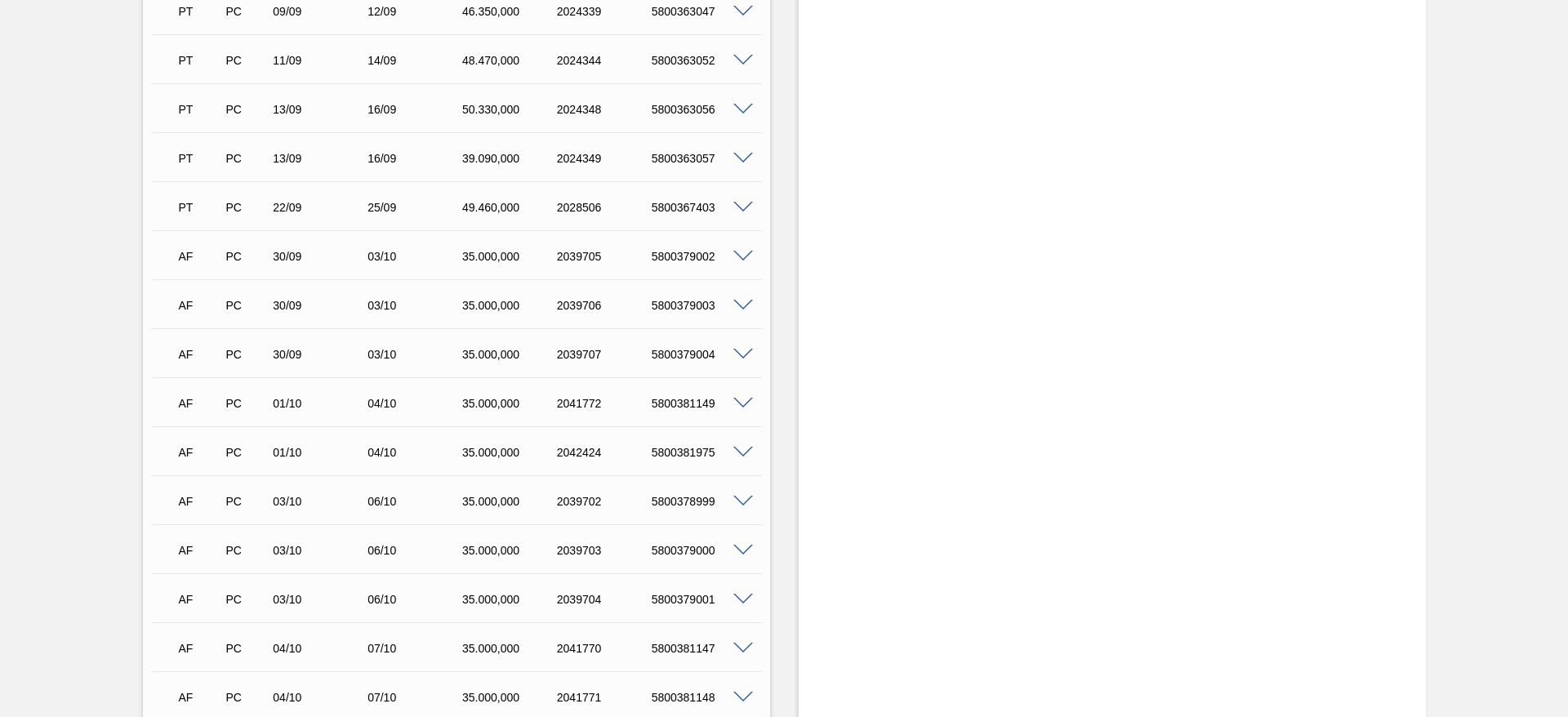
click at [746, 447] on span at bounding box center [743, 453] width 19 height 13
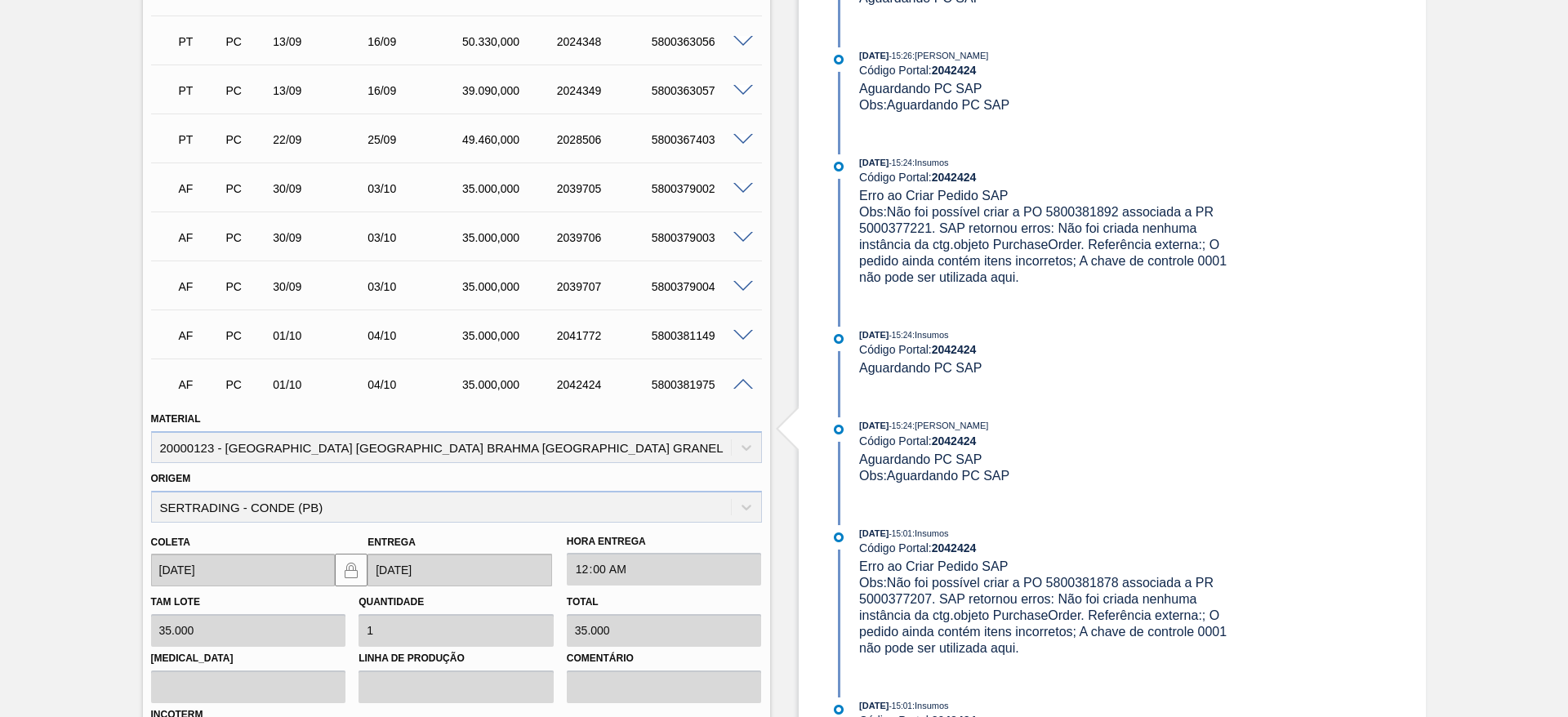
scroll to position [1160, 0]
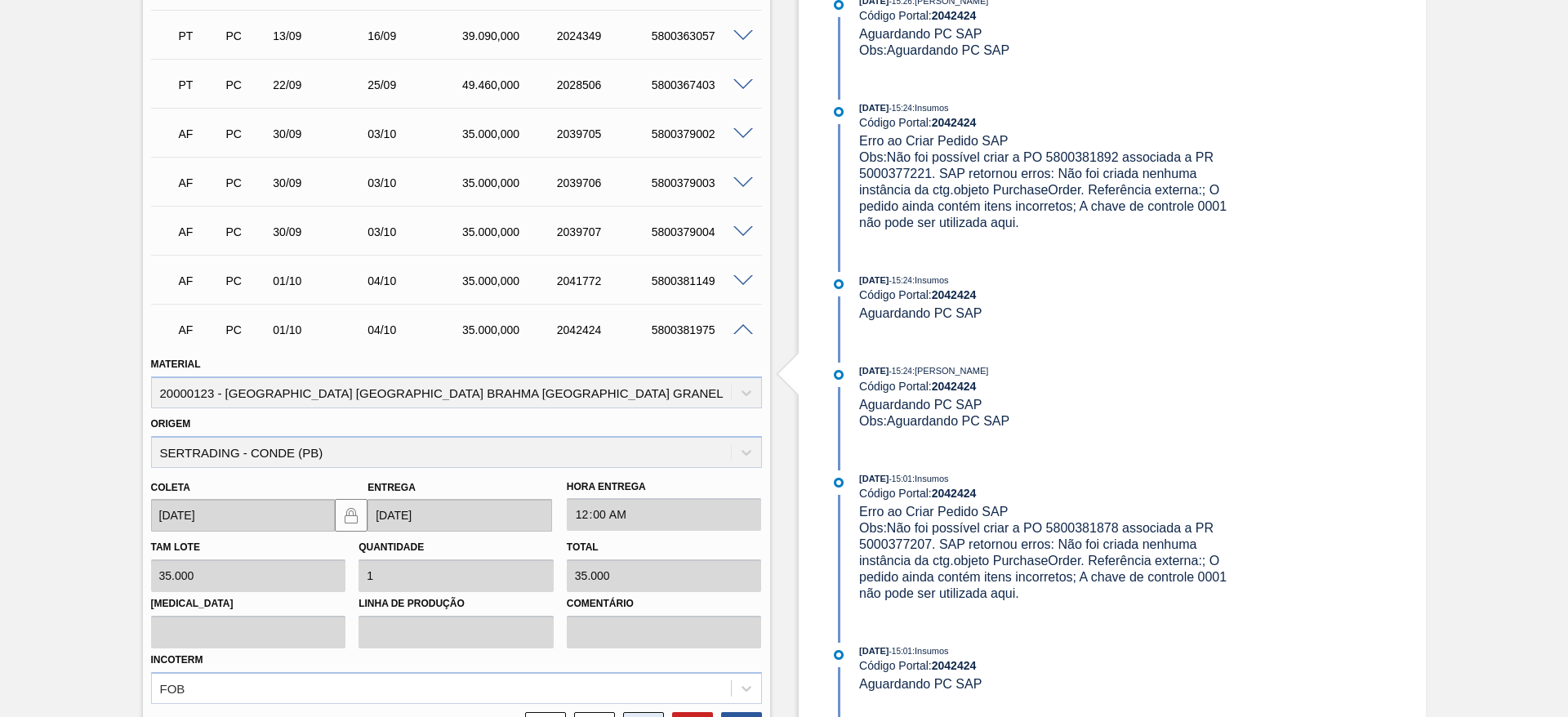
click at [632, 477] on icon at bounding box center [643, 729] width 26 height 19
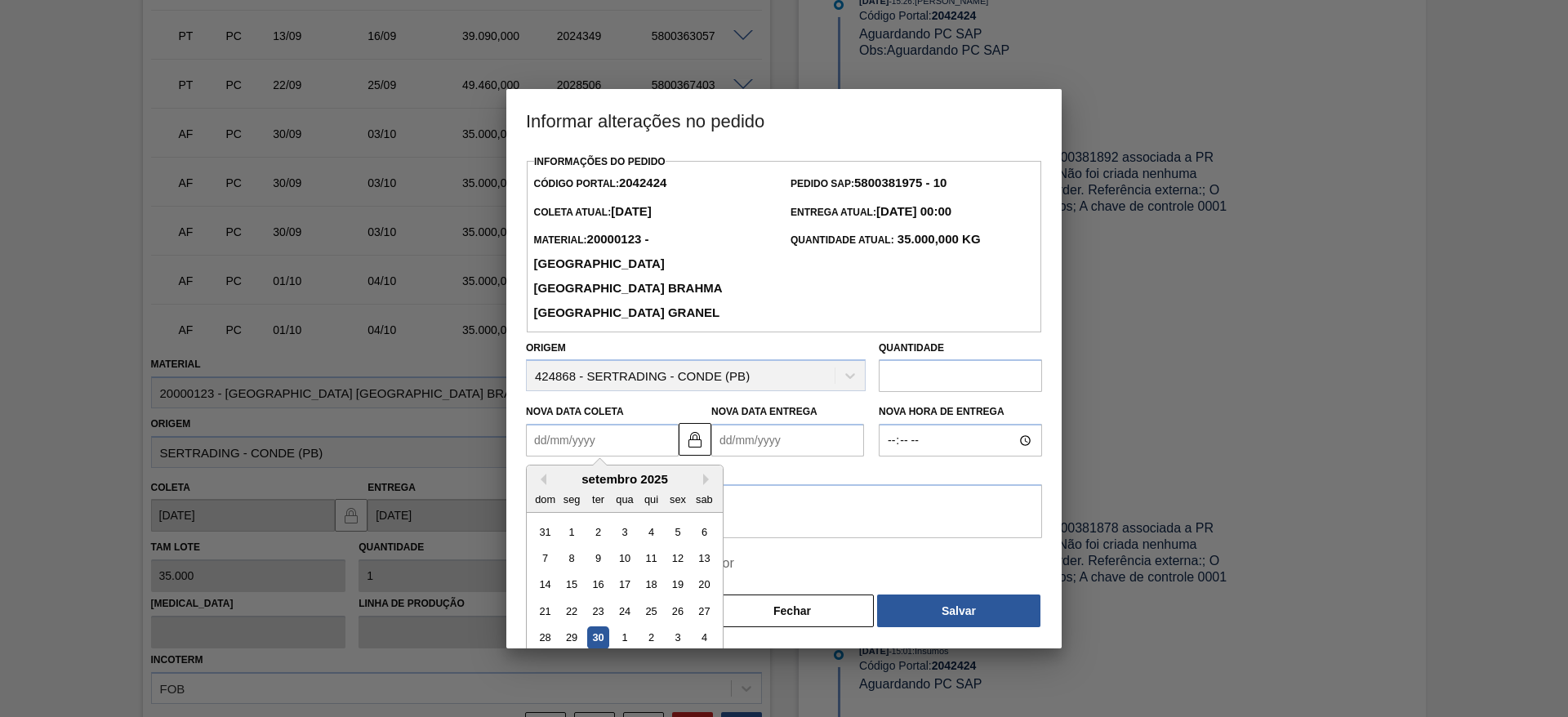
click at [537, 424] on Coleta2042424 "Nova Data Coleta" at bounding box center [602, 440] width 152 height 33
click at [707, 477] on div "4" at bounding box center [704, 638] width 22 height 22
type Coleta2042424 "[DATE]"
type Entrega2042424 "[DATE]"
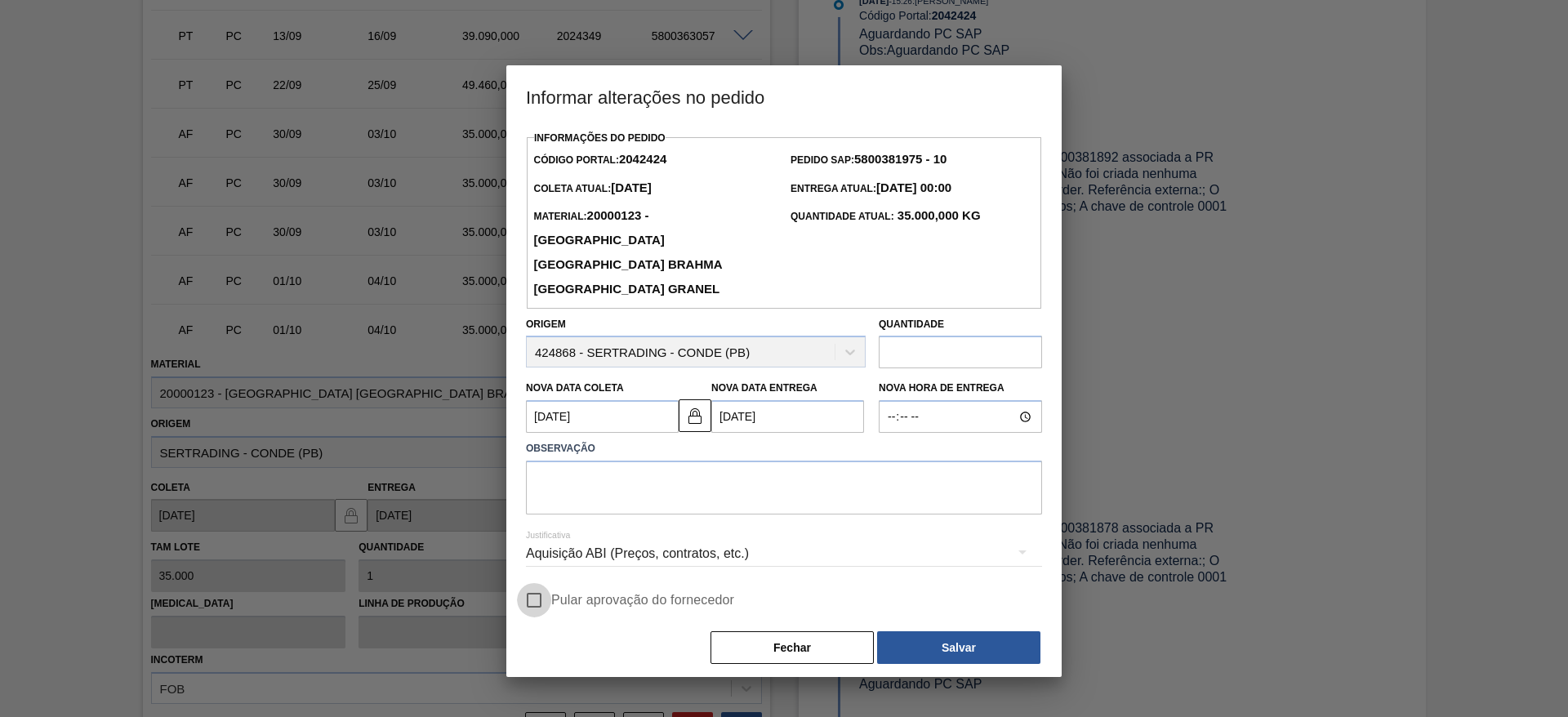
click at [532, 477] on input "Pular aprovação do fornecedor" at bounding box center [533, 599] width 34 height 34
checkbox input "true"
click at [572, 461] on textarea at bounding box center [784, 488] width 517 height 54
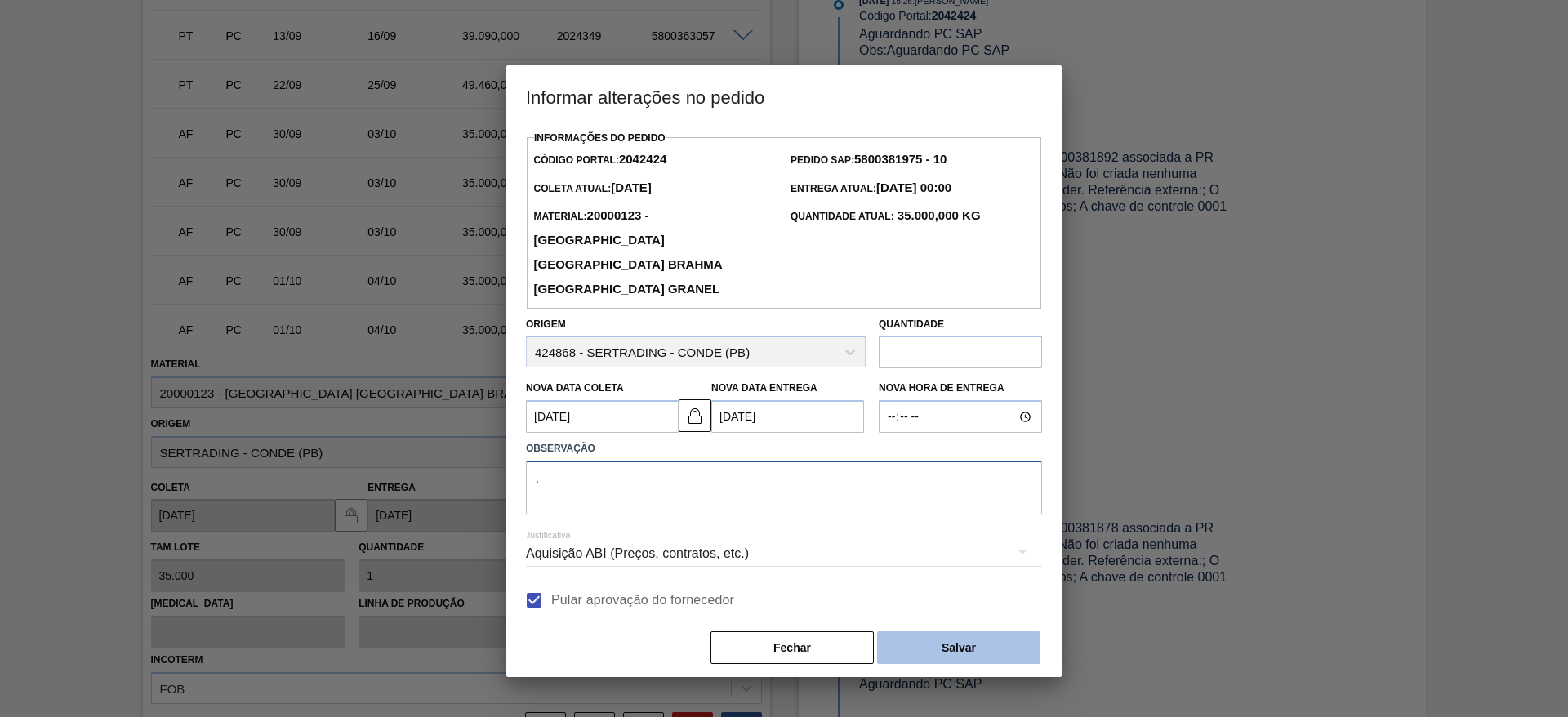
type textarea "."
click at [941, 477] on button "Salvar" at bounding box center [958, 648] width 163 height 33
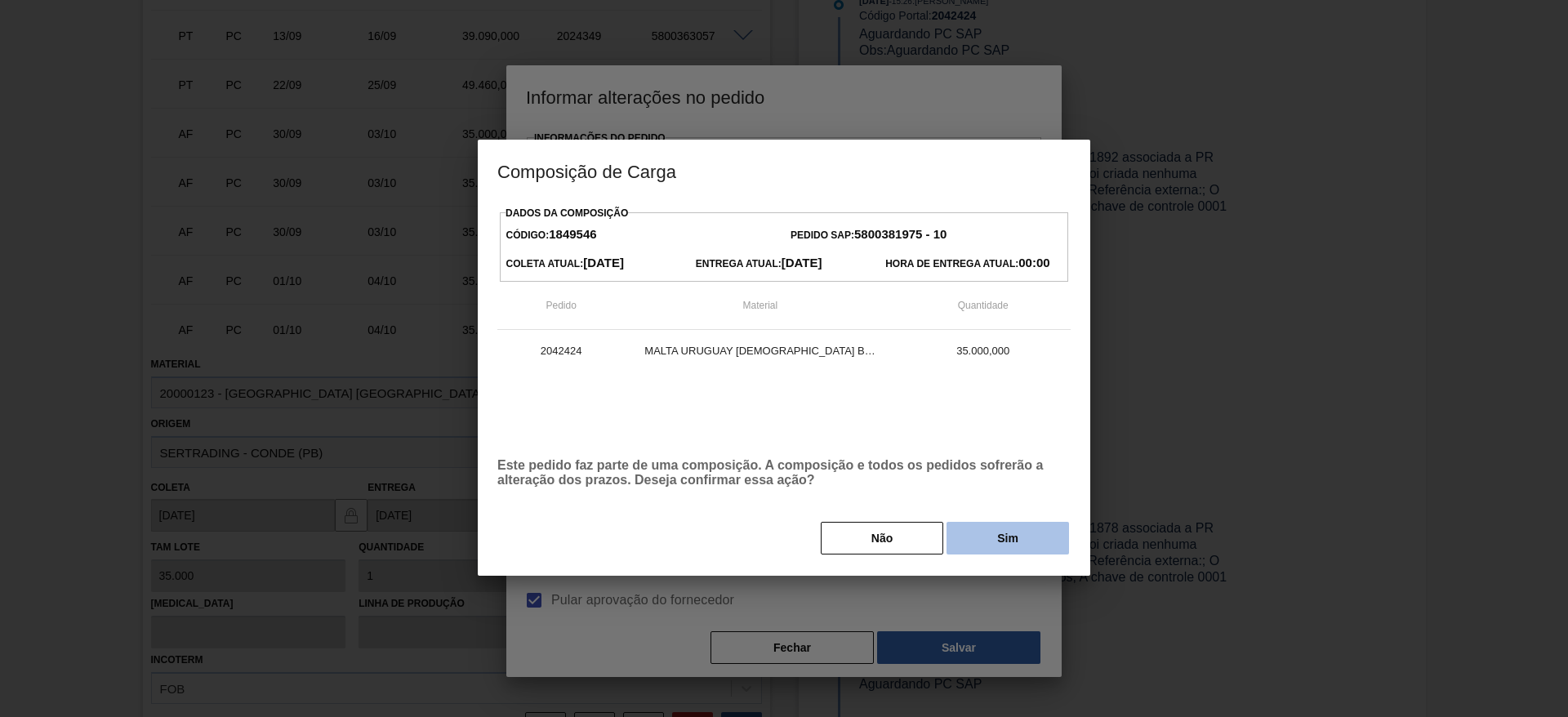
click at [984, 477] on button "Sim" at bounding box center [1008, 538] width 122 height 33
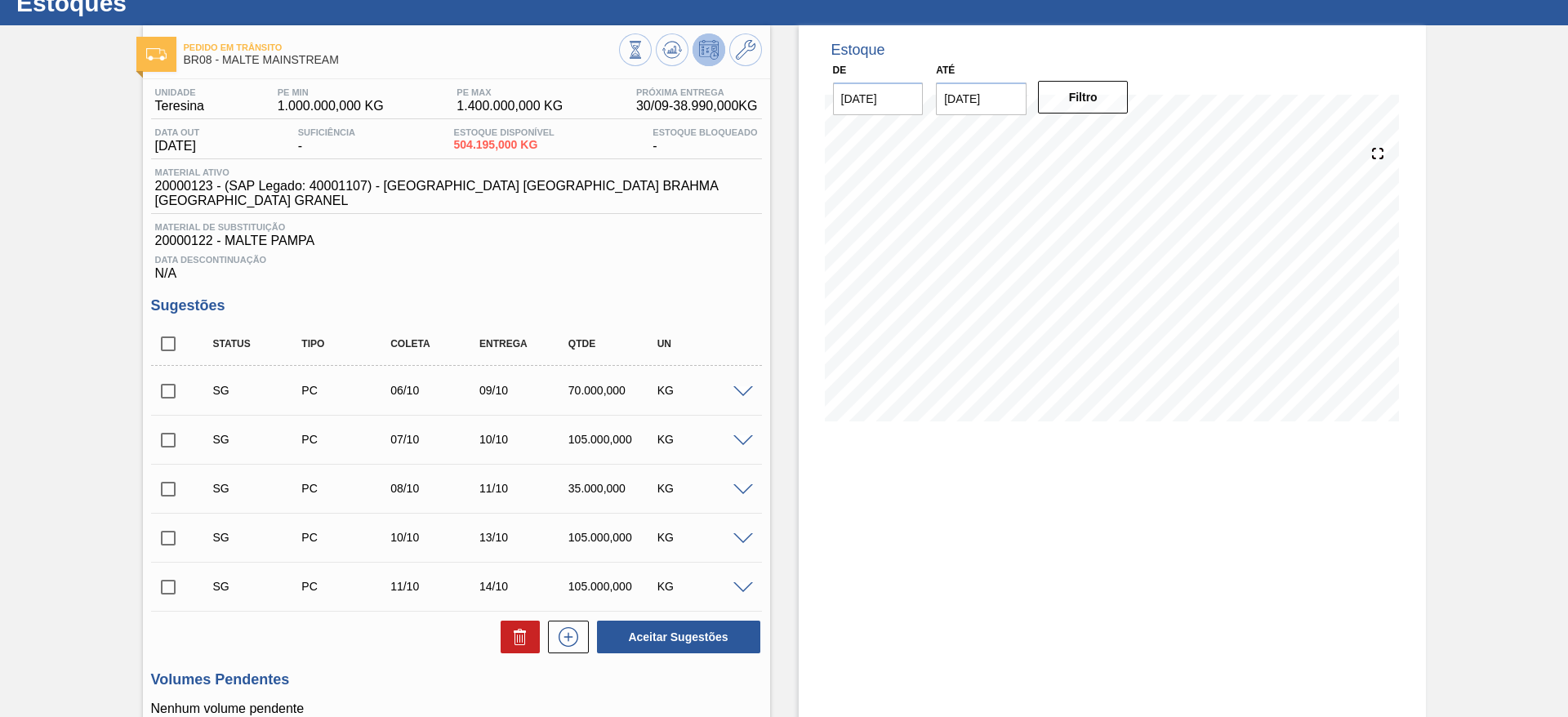
scroll to position [0, 0]
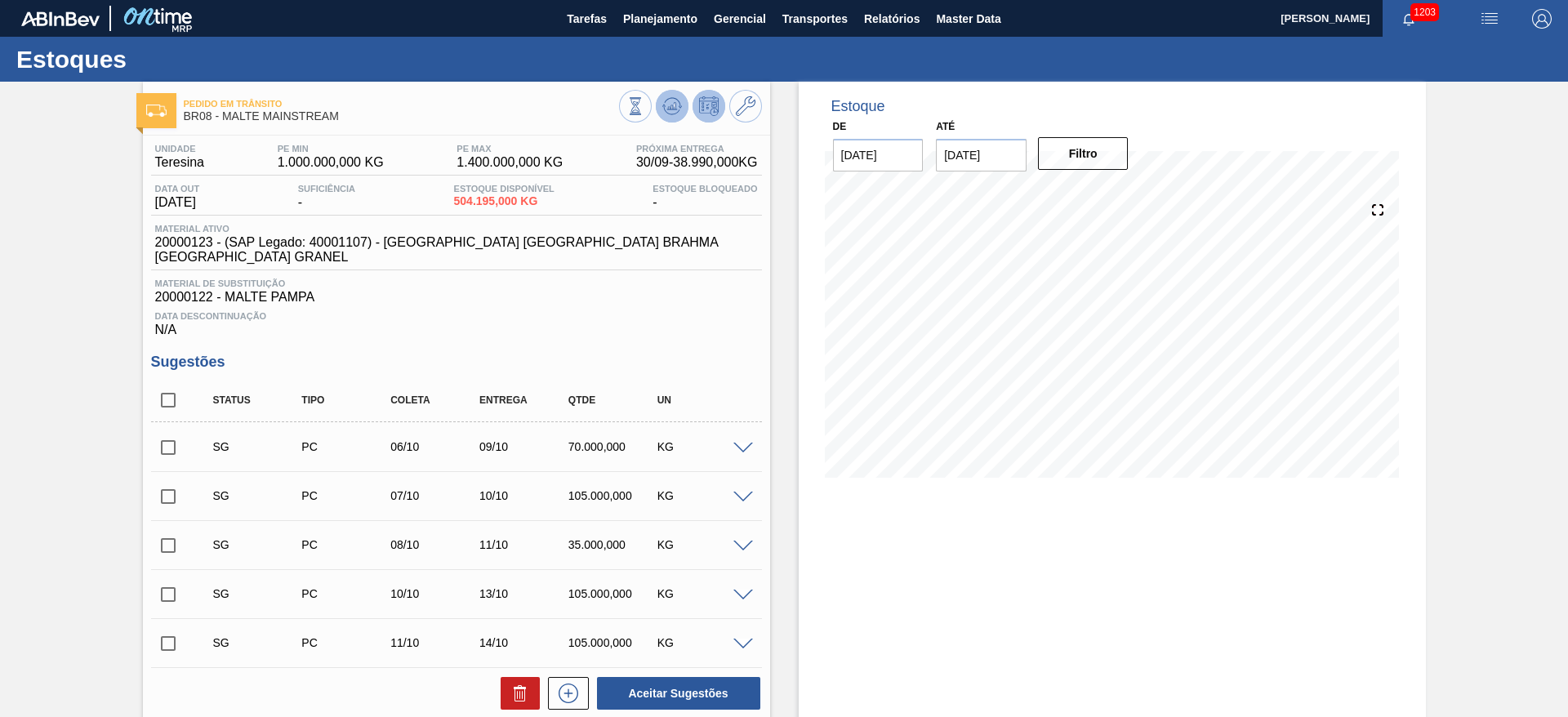
click at [670, 96] on icon at bounding box center [672, 106] width 19 height 19
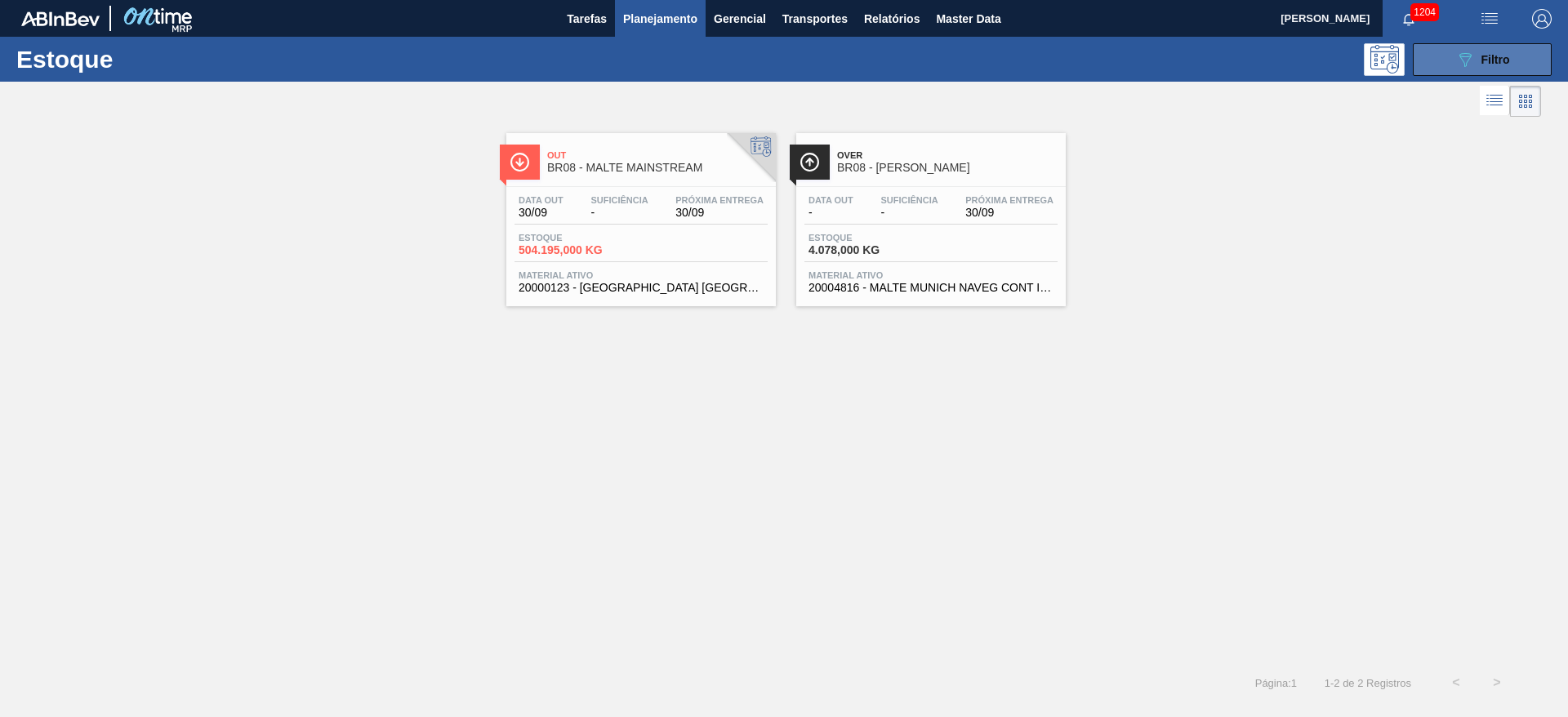
click at [1493, 59] on span "Filtro" at bounding box center [1495, 59] width 28 height 13
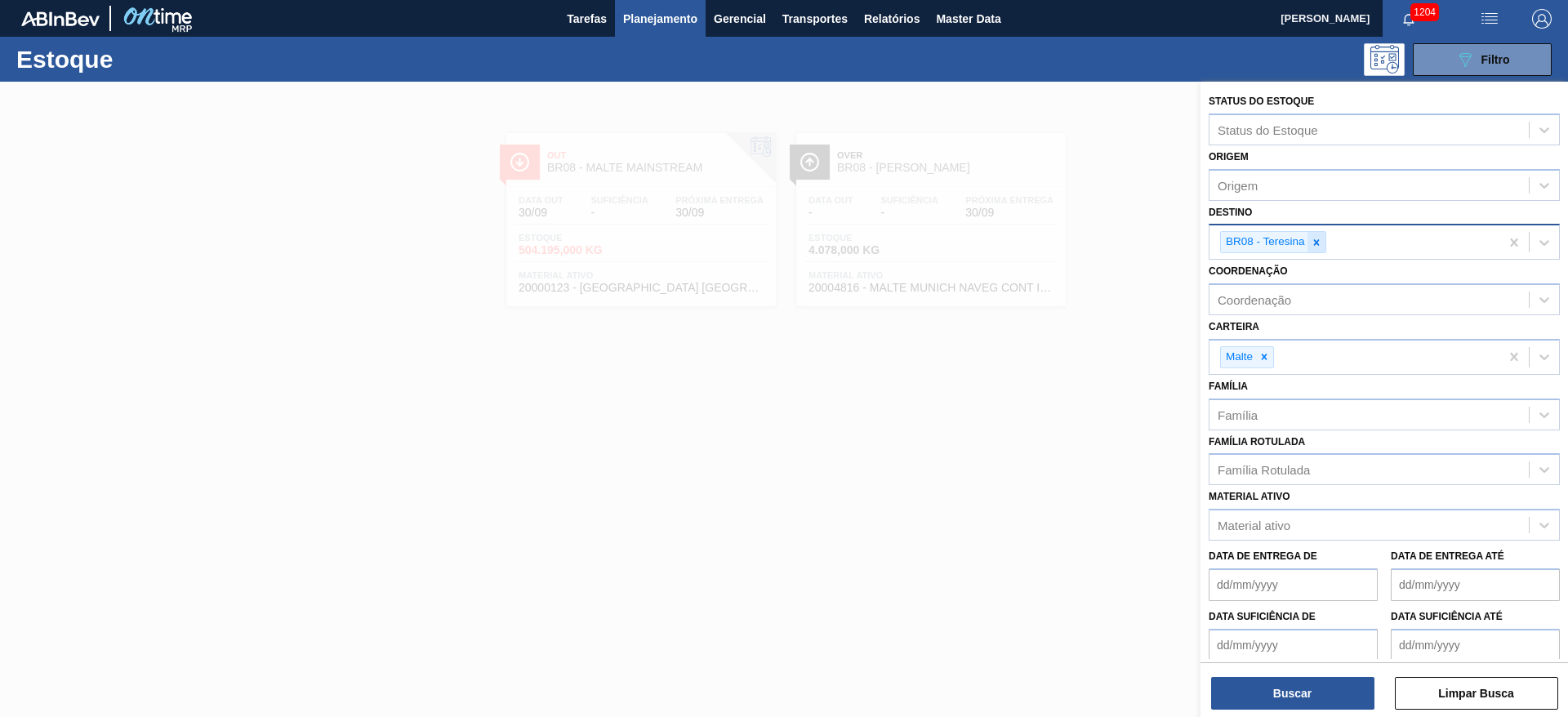
click at [1311, 244] on icon at bounding box center [1317, 243] width 12 height 12
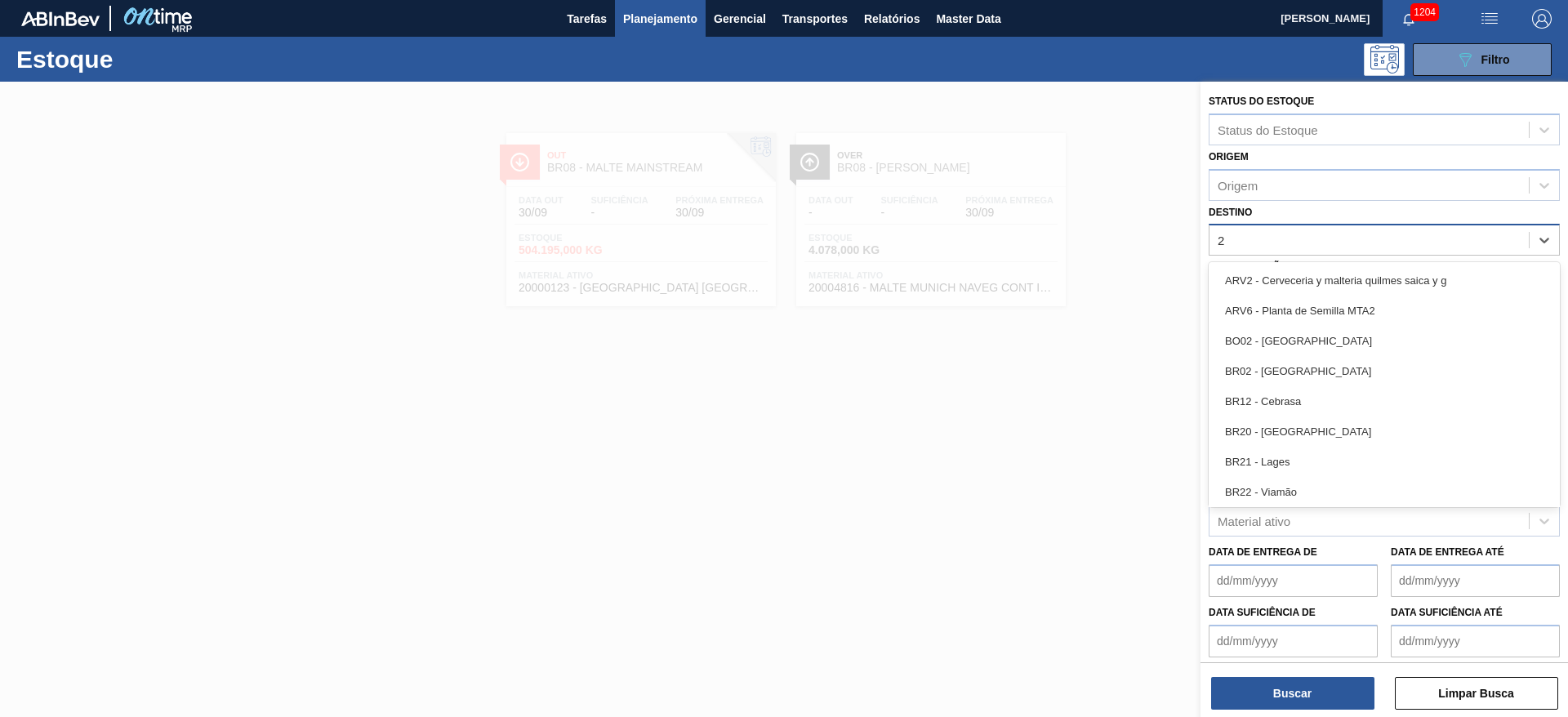
type input "20"
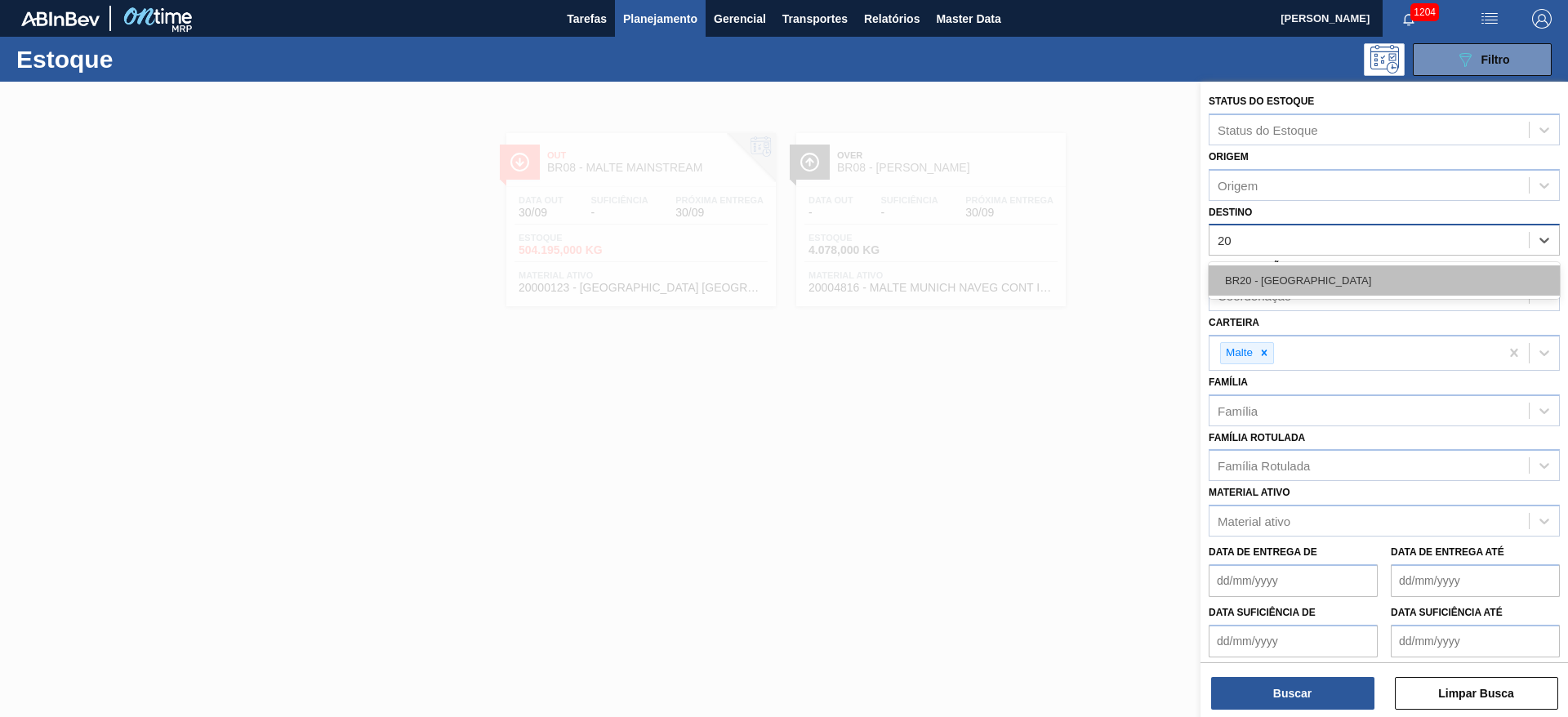
click at [1281, 275] on div "BR20 - Sapucaia" at bounding box center [1385, 280] width 351 height 30
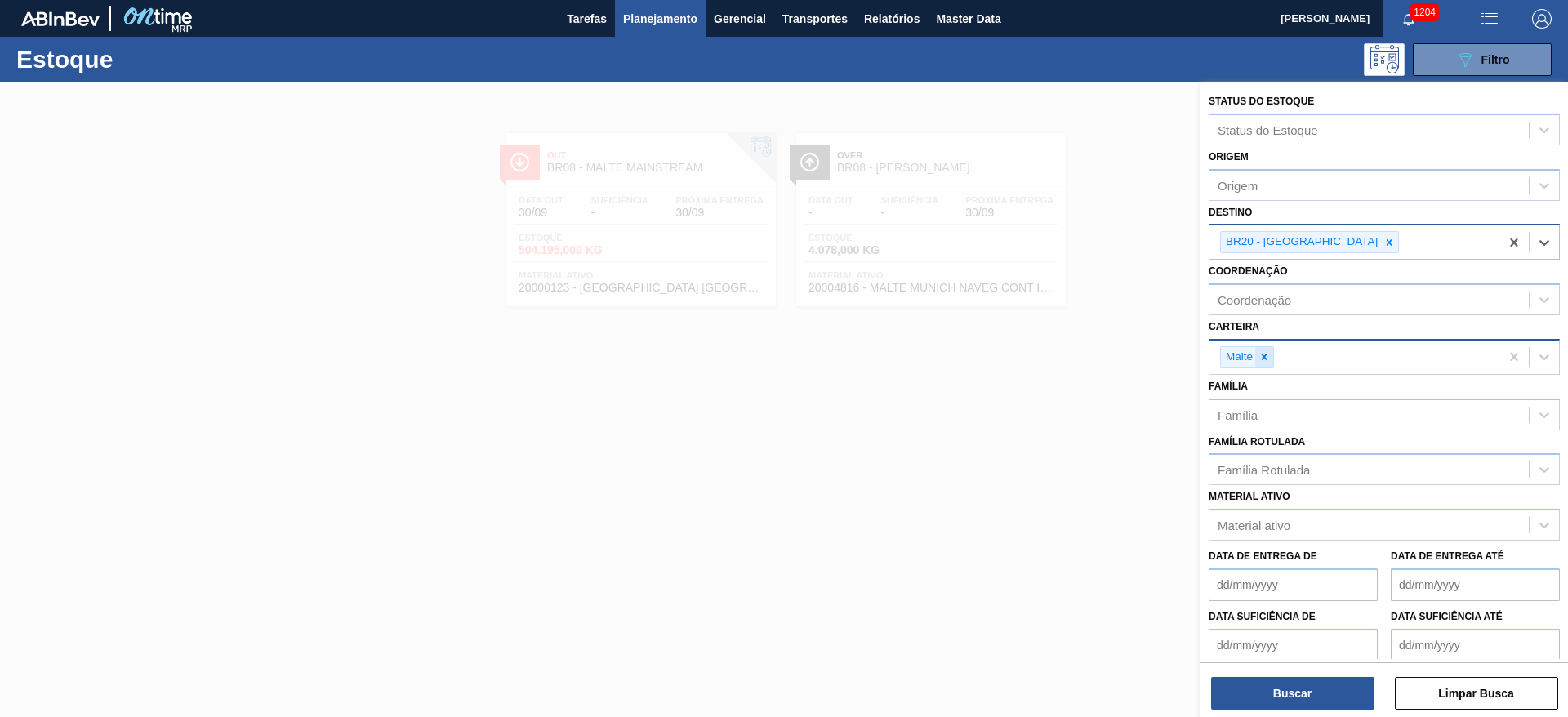
click at [1267, 355] on icon at bounding box center [1264, 358] width 12 height 12
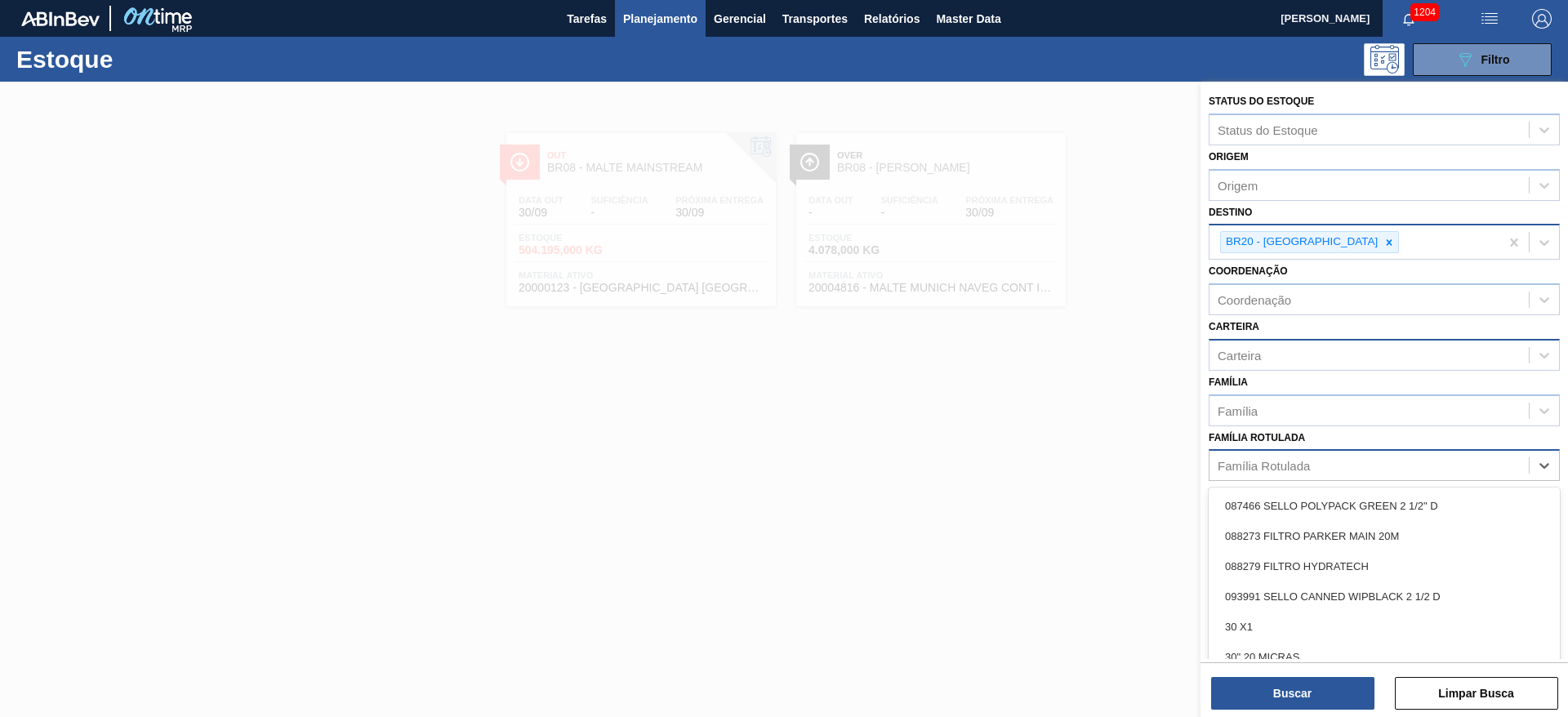
click at [1254, 465] on div "Família Rotulada" at bounding box center [1263, 466] width 92 height 14
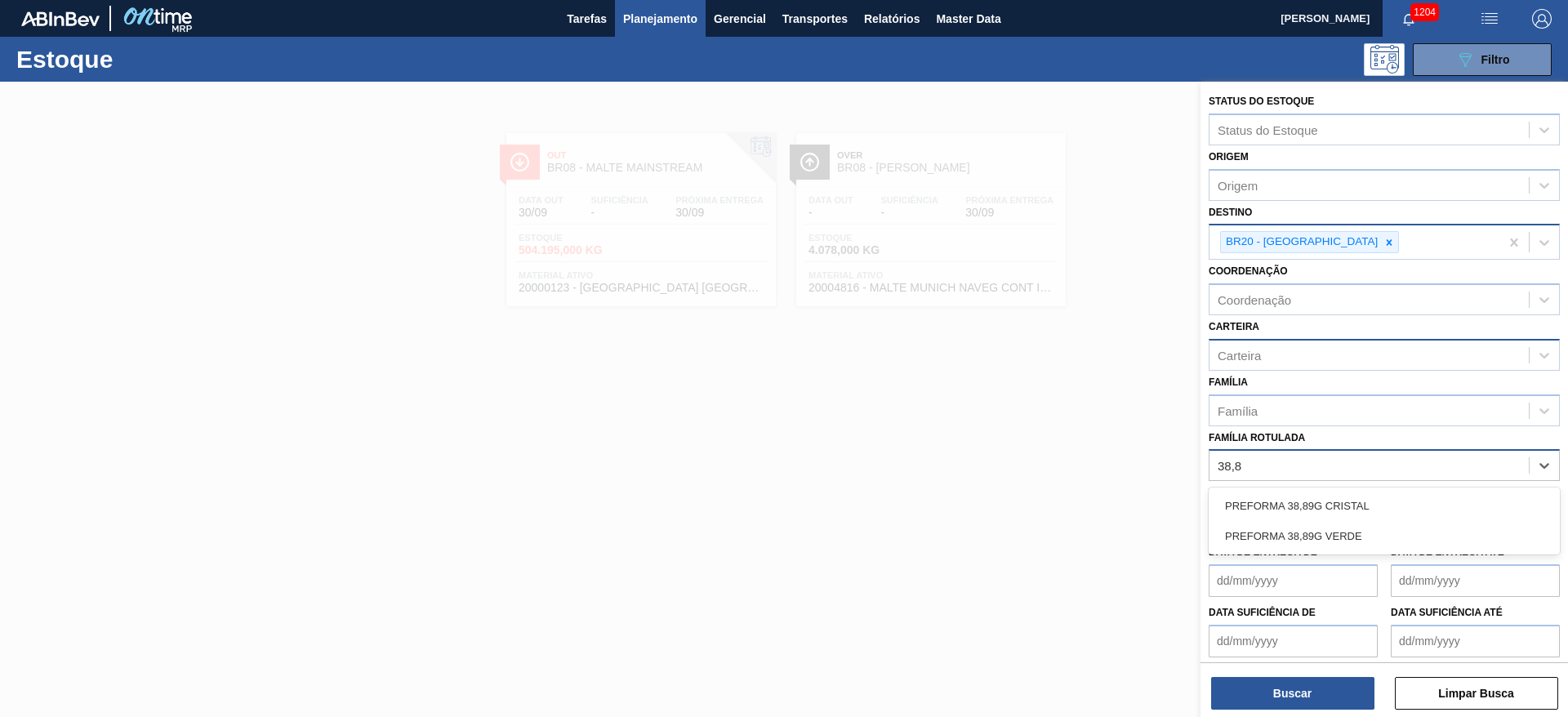
type Rotulada "38,89"
click at [1239, 508] on div "PREFORMA 38,89G CRISTAL" at bounding box center [1385, 505] width 351 height 30
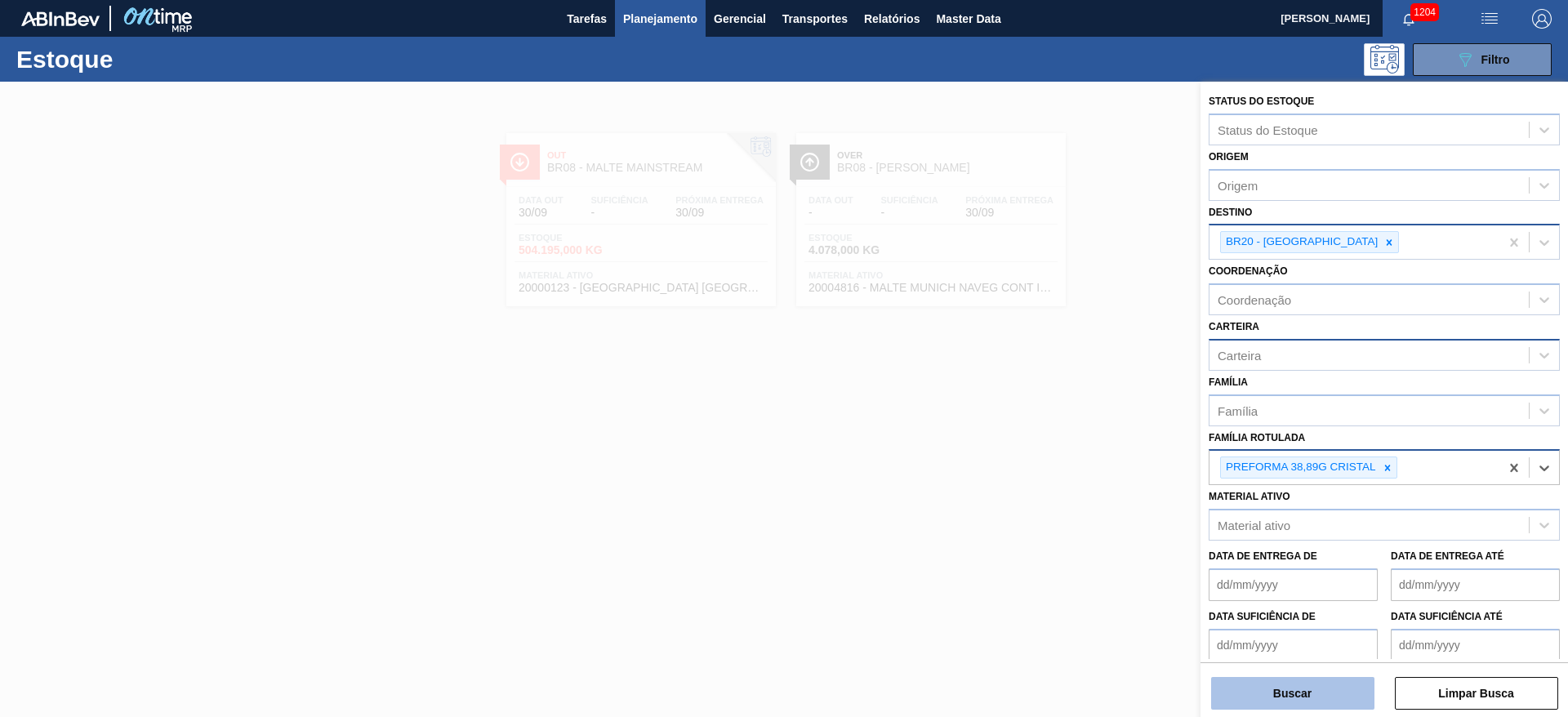
click at [1235, 691] on button "Buscar" at bounding box center [1292, 694] width 163 height 33
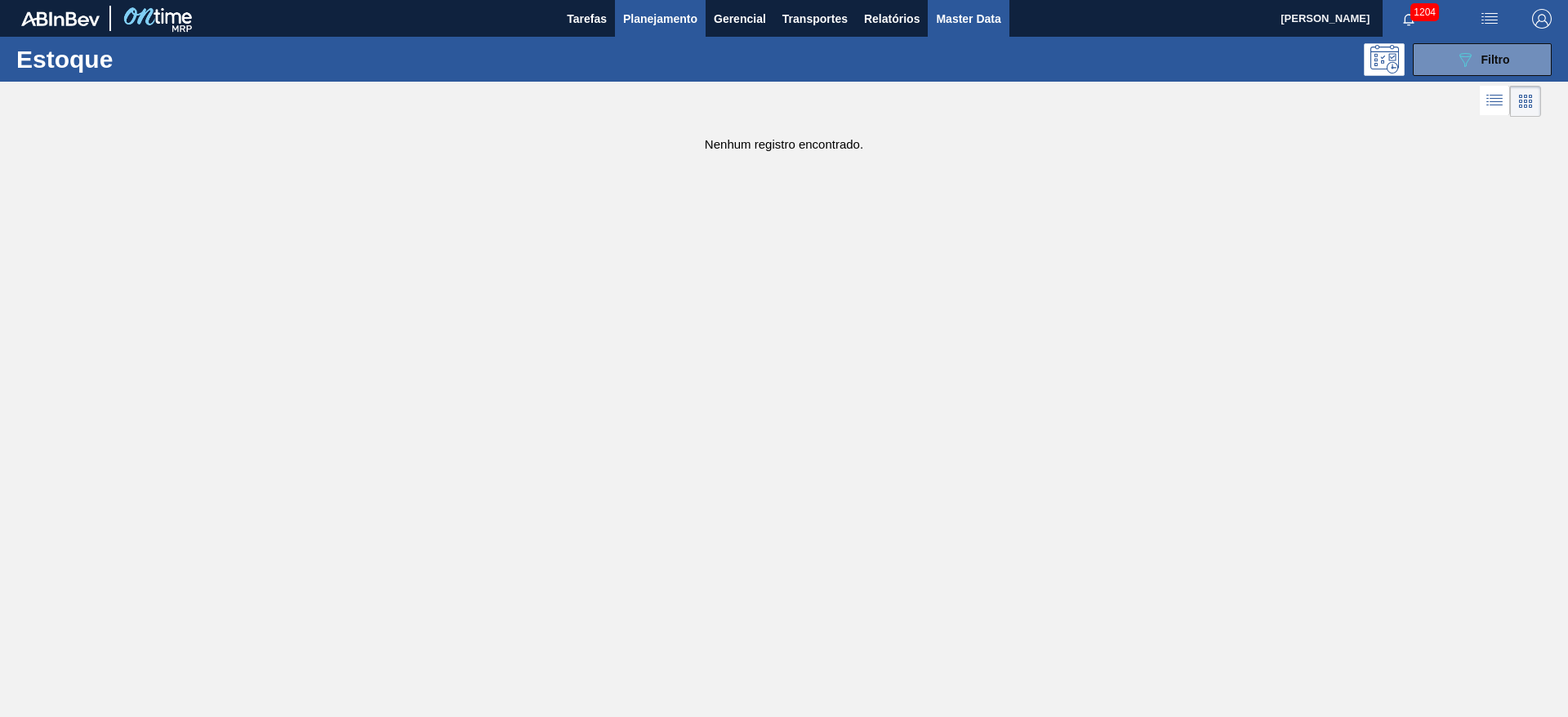
click at [965, 25] on span "Master Data" at bounding box center [968, 18] width 64 height 19
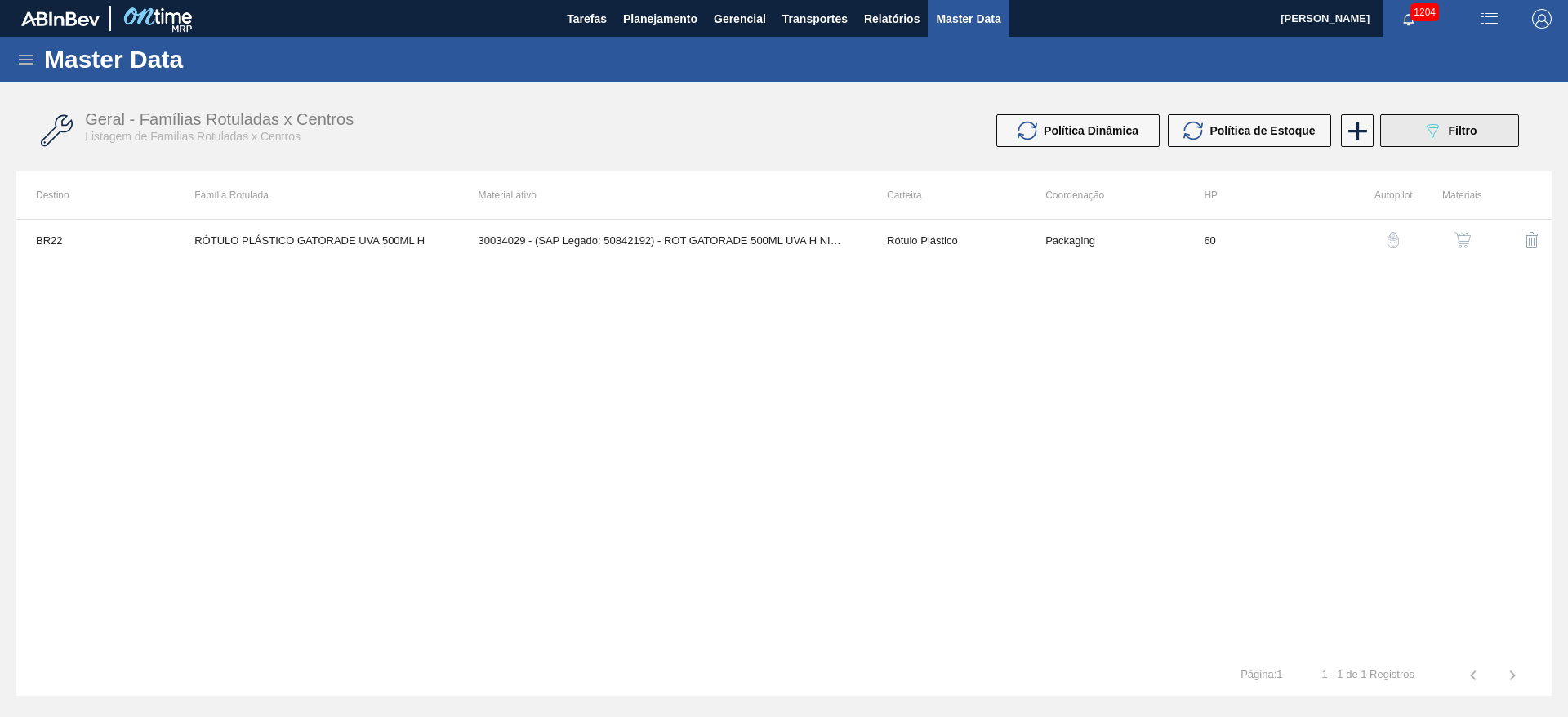
click at [1434, 128] on icon "089F7B8B-B2A5-4AFE-B5C0-19BA573D28AC" at bounding box center [1432, 130] width 19 height 19
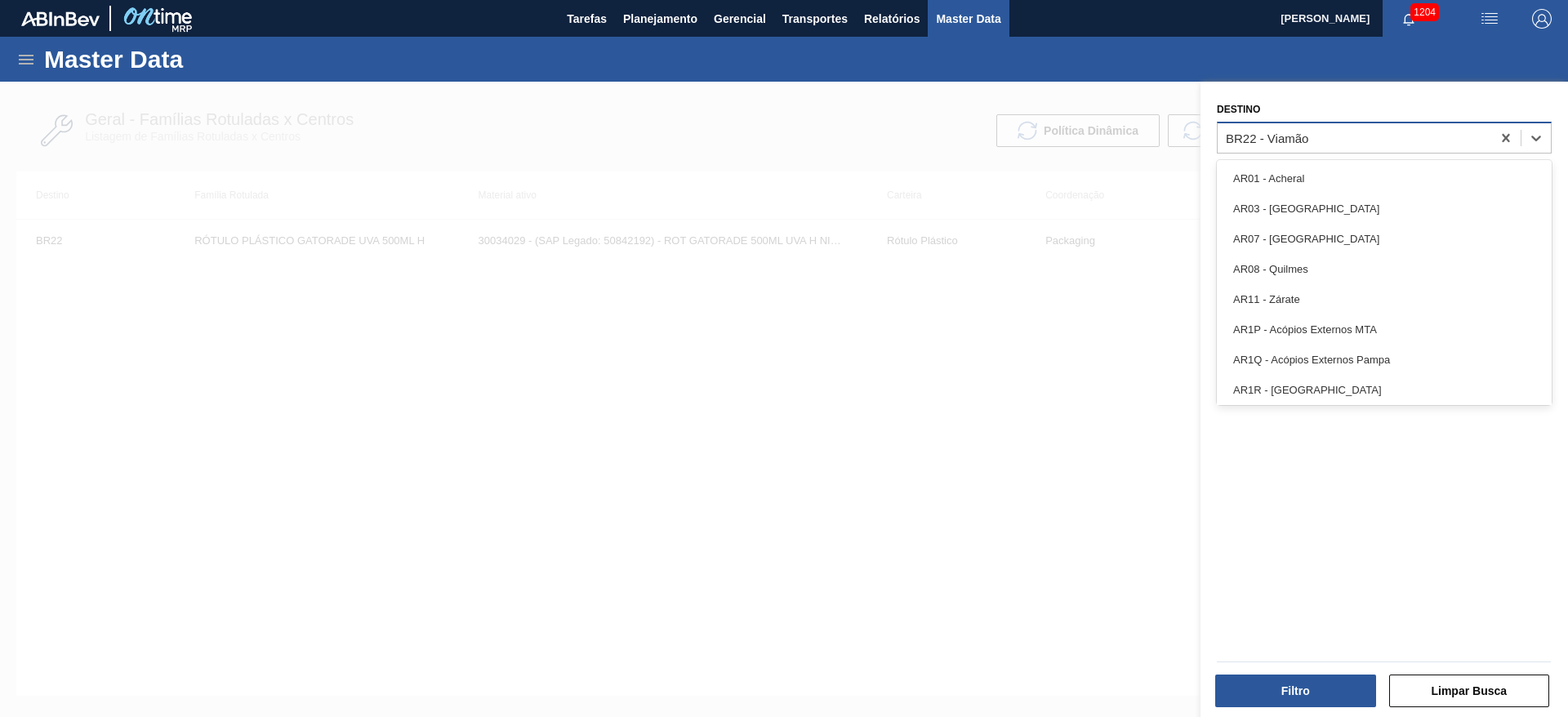
click at [1286, 136] on div "BR22 - Viamão" at bounding box center [1266, 138] width 83 height 14
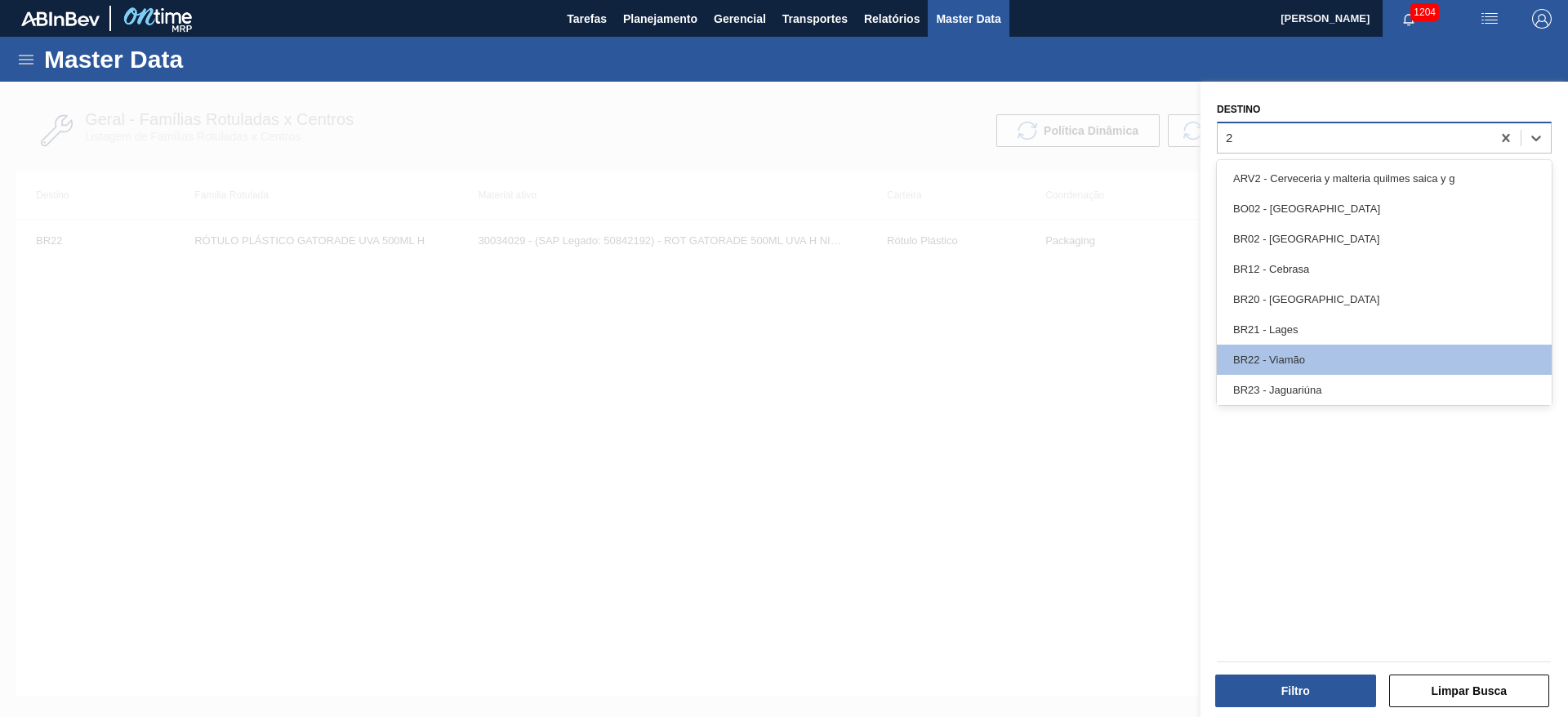
type input "20"
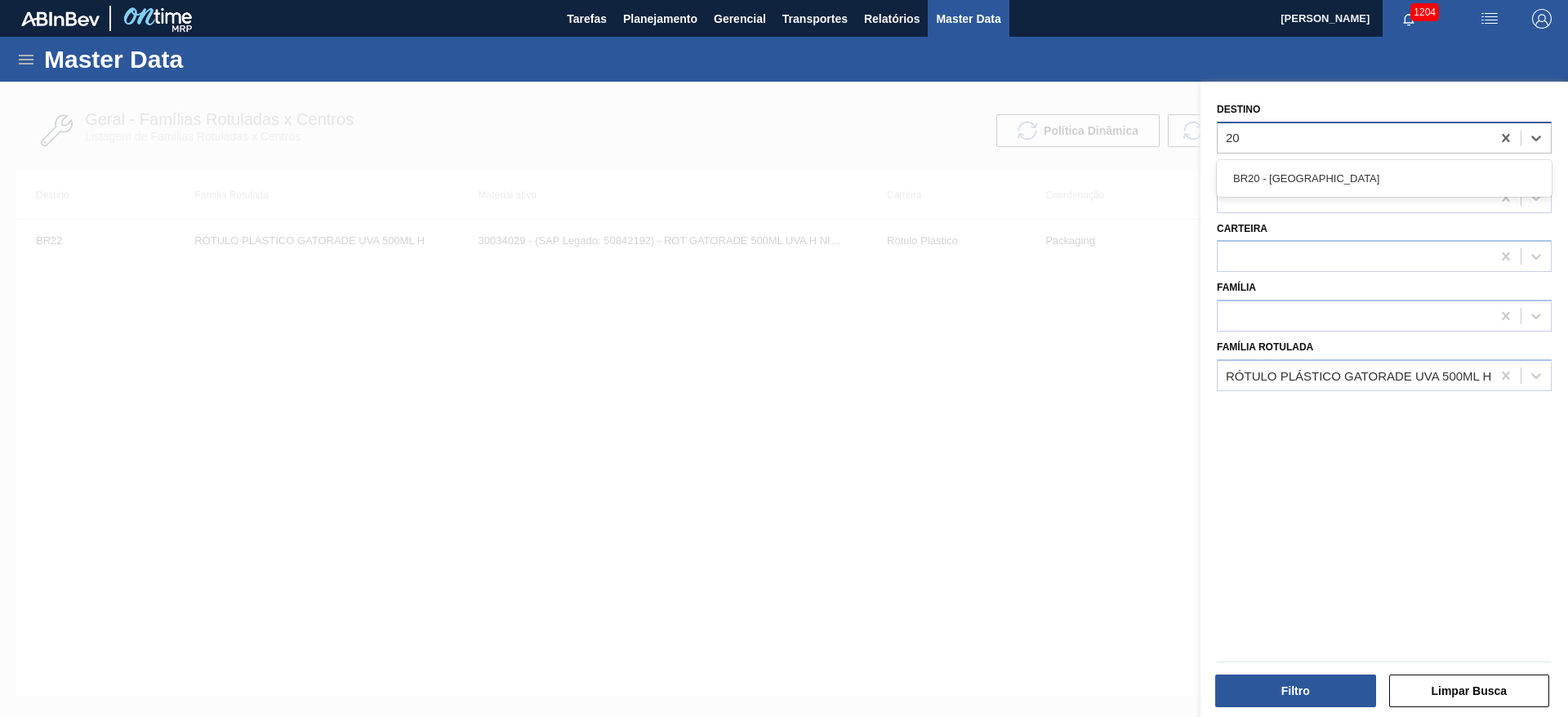
drag, startPoint x: 1277, startPoint y: 172, endPoint x: 1278, endPoint y: 230, distance: 58.0
click at [1276, 172] on div "BR20 - Sapucaia" at bounding box center [1384, 178] width 335 height 30
click at [1330, 382] on div "RÓTULO PLÁSTICO GATORADE UVA 500ML H" at bounding box center [1357, 375] width 265 height 14
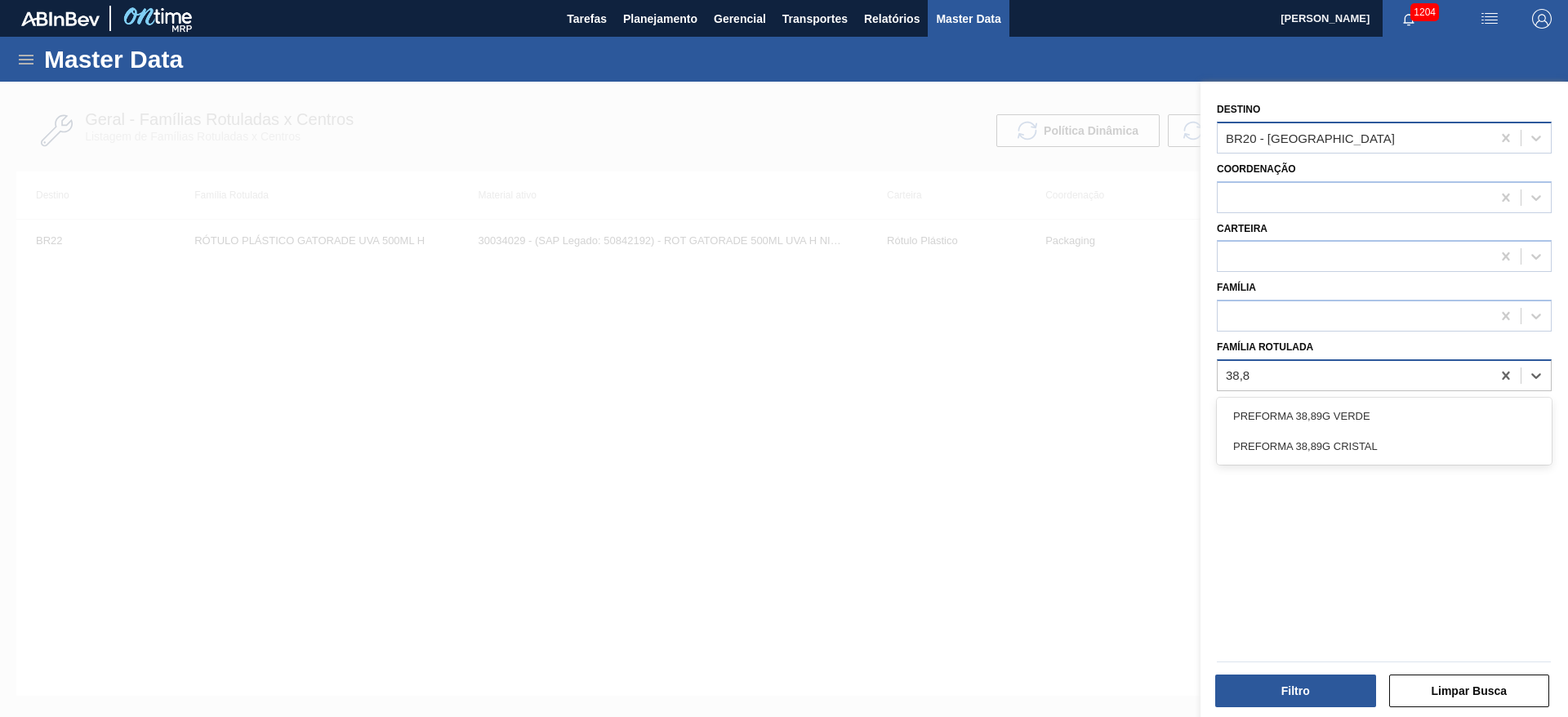
type Rotulada "38,89"
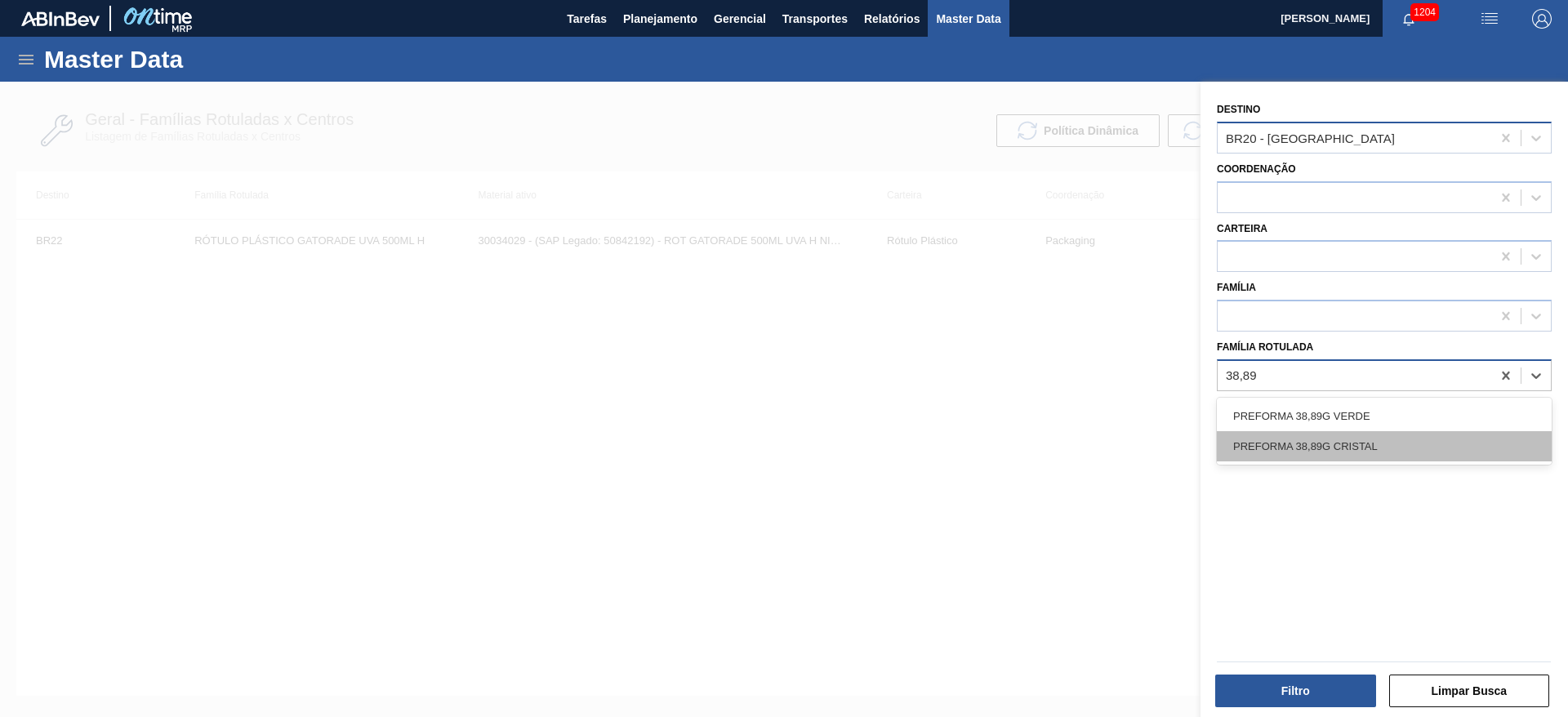
click at [1329, 444] on div "PREFORMA 38,89G CRISTAL" at bounding box center [1384, 446] width 335 height 30
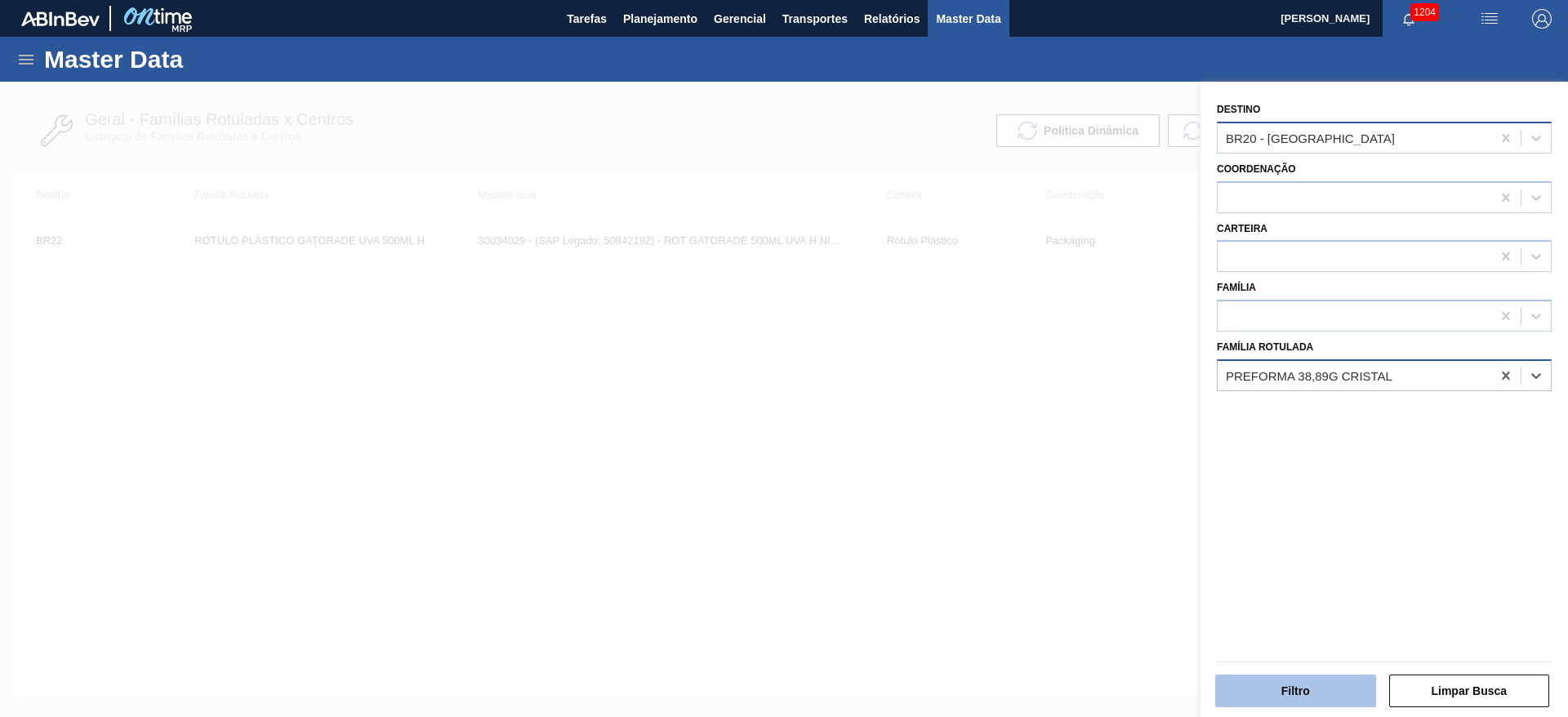
click at [1283, 703] on button "Filtro" at bounding box center [1295, 692] width 161 height 33
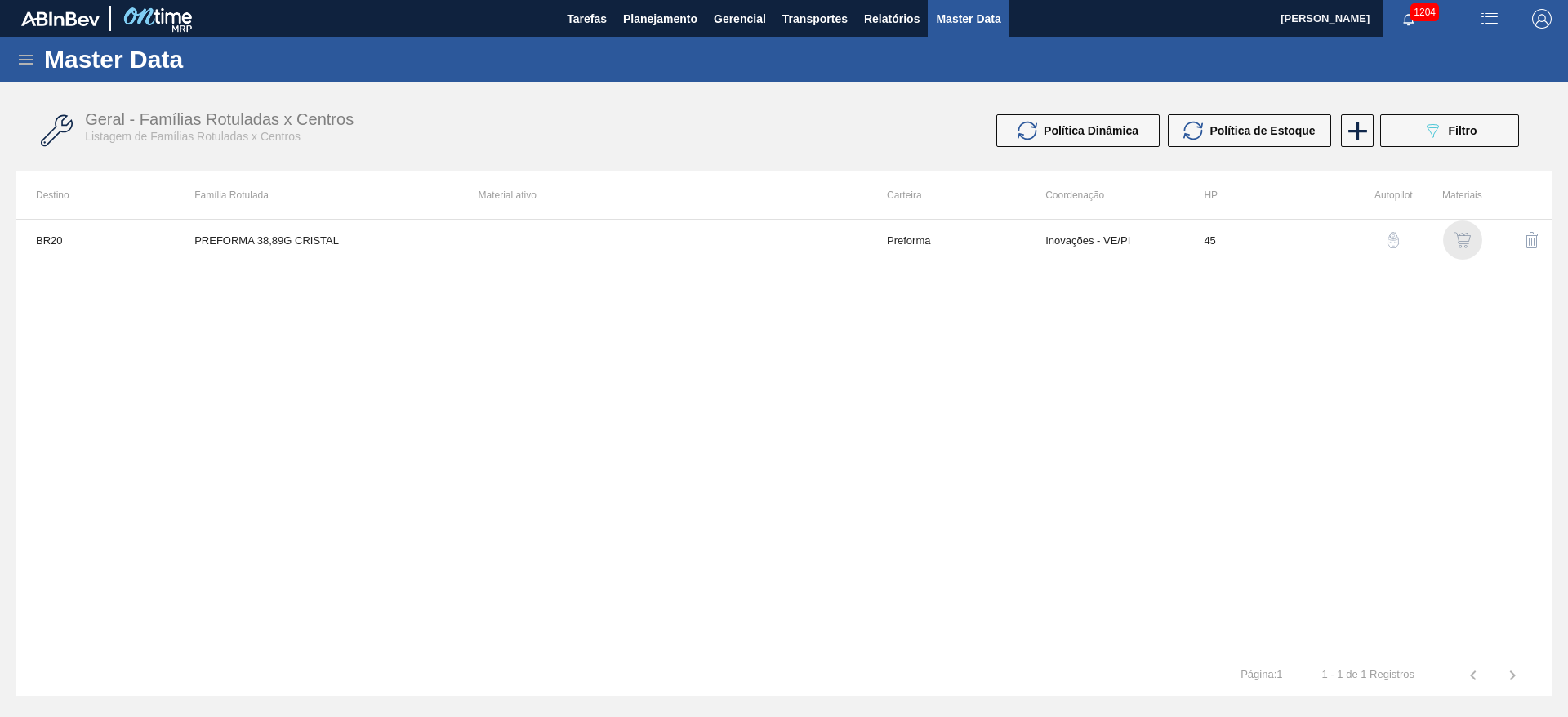
click at [1469, 238] on img "button" at bounding box center [1462, 240] width 17 height 17
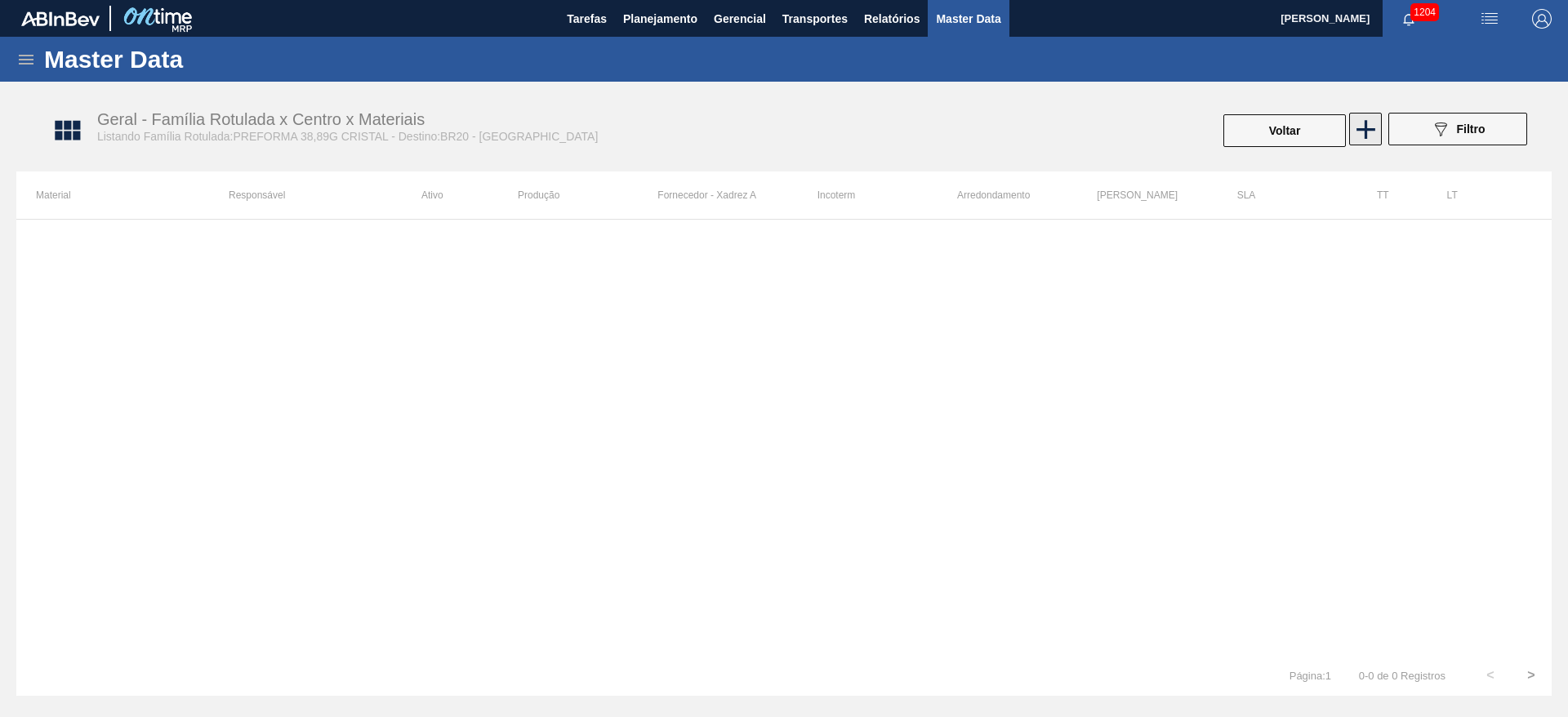
click at [1365, 121] on icon at bounding box center [1365, 129] width 18 height 18
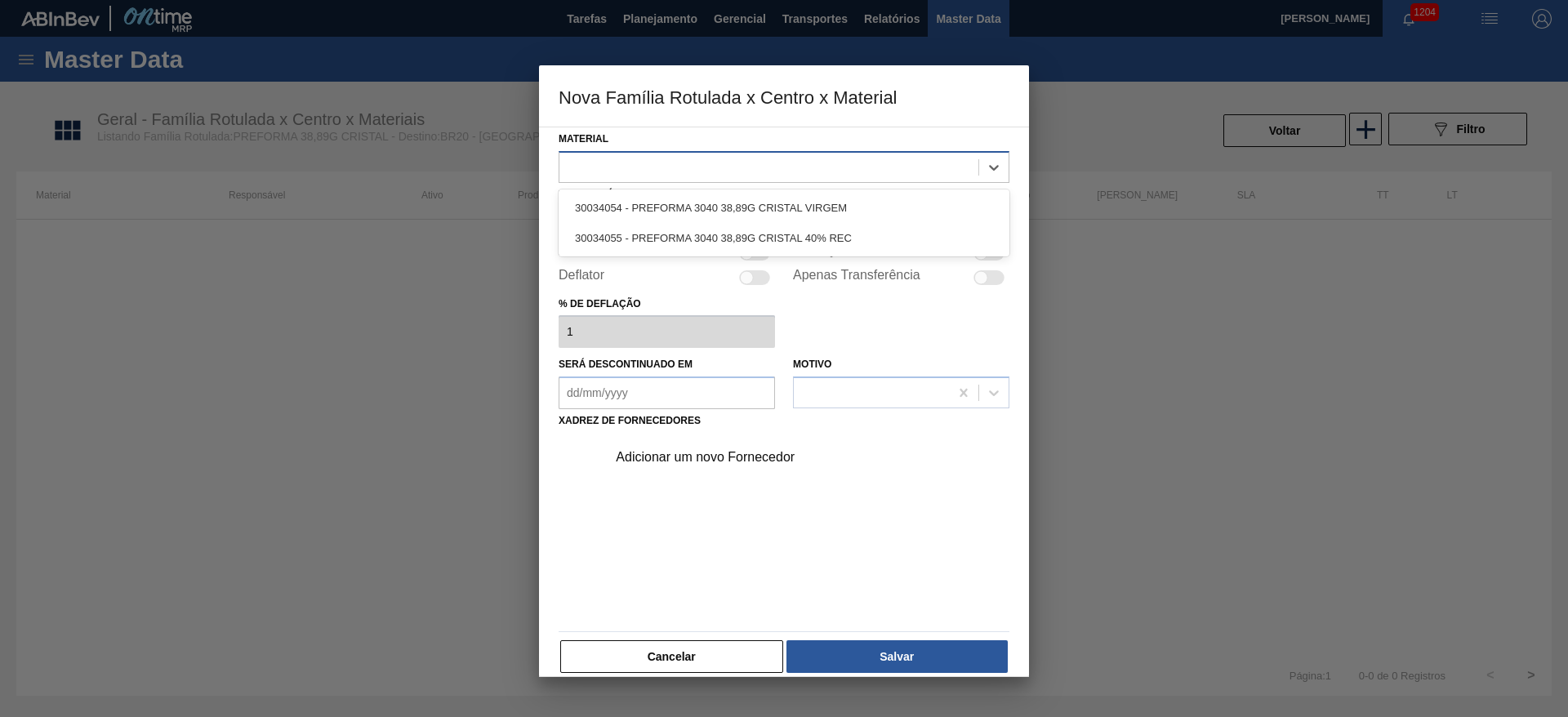
click at [578, 162] on div at bounding box center [768, 167] width 418 height 23
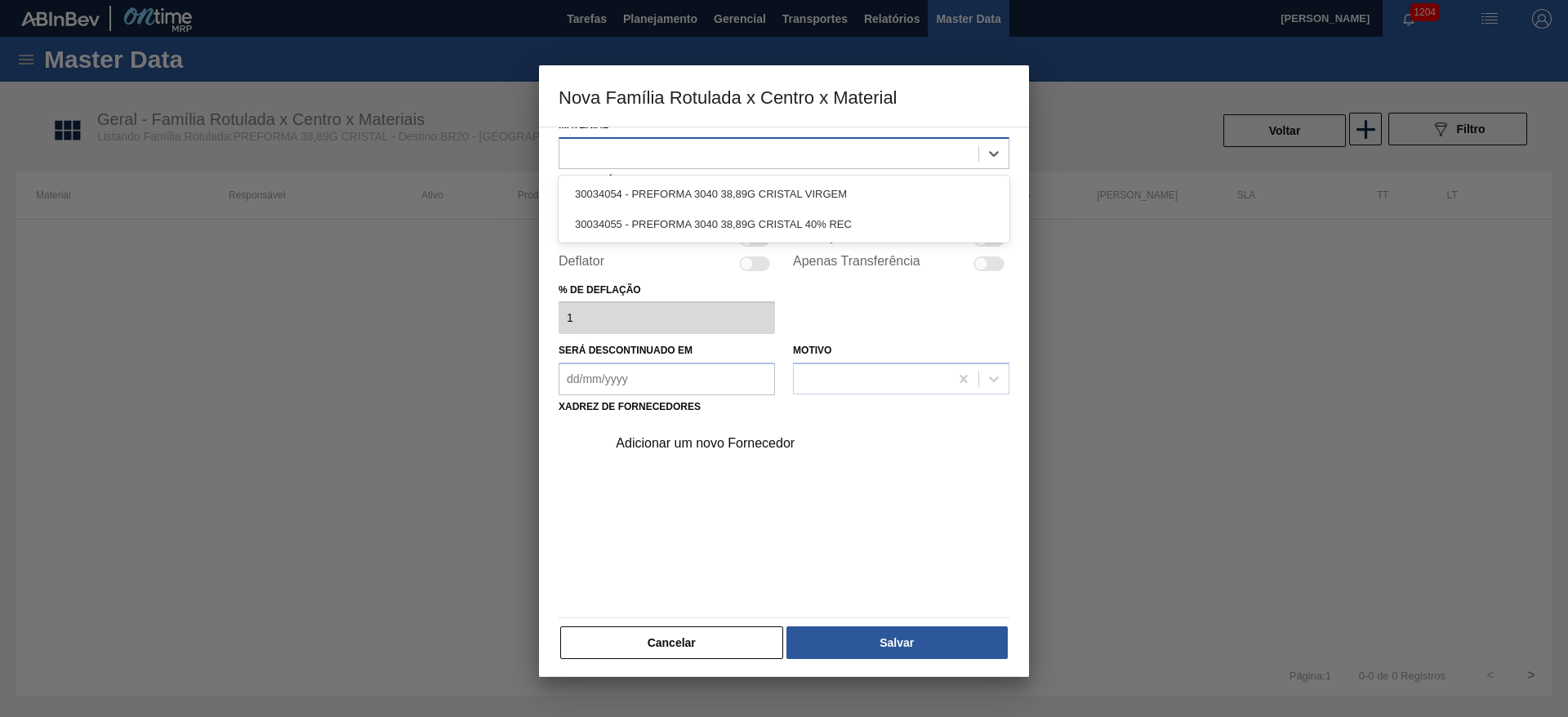
scroll to position [18, 0]
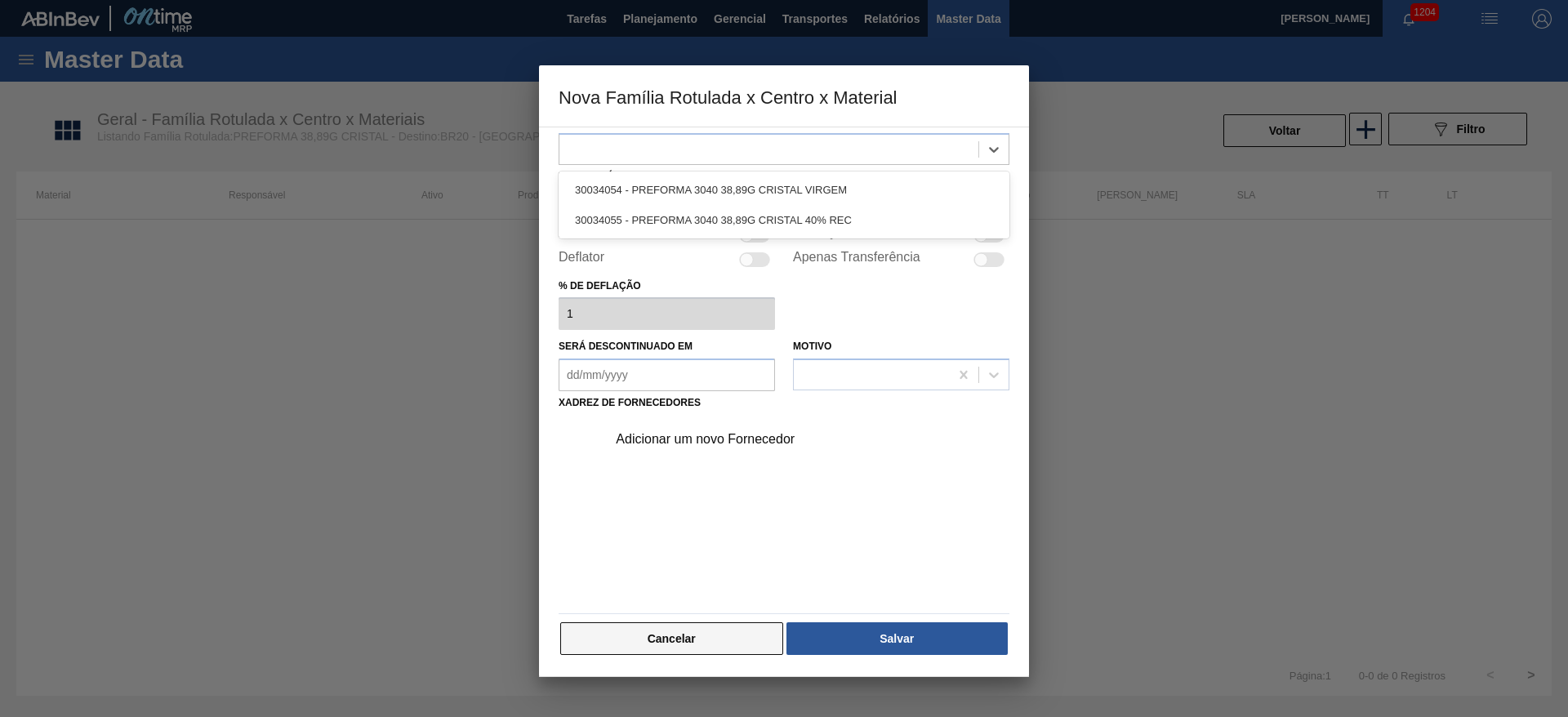
click at [694, 636] on button "Cancelar" at bounding box center [672, 639] width 223 height 33
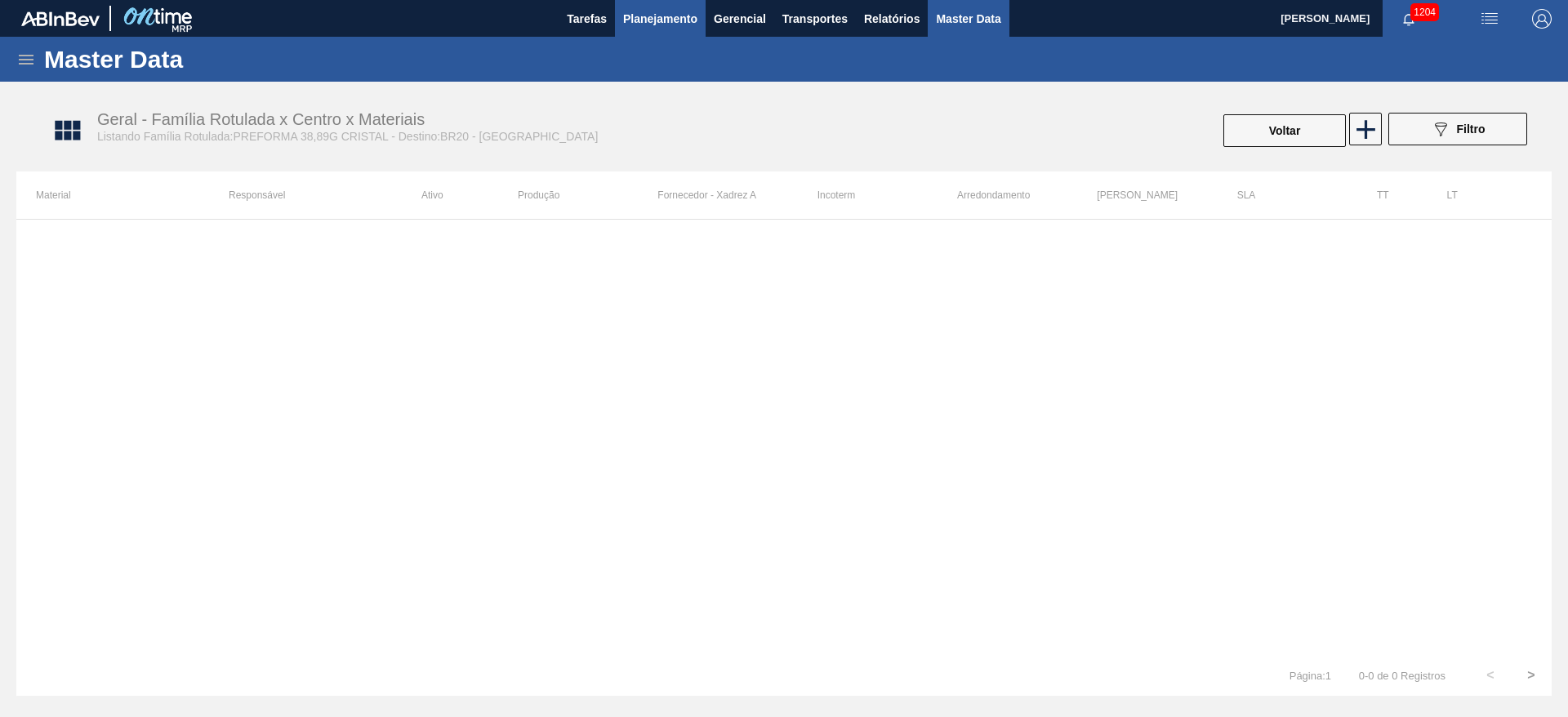
click at [659, 10] on span "Planejamento" at bounding box center [660, 18] width 75 height 19
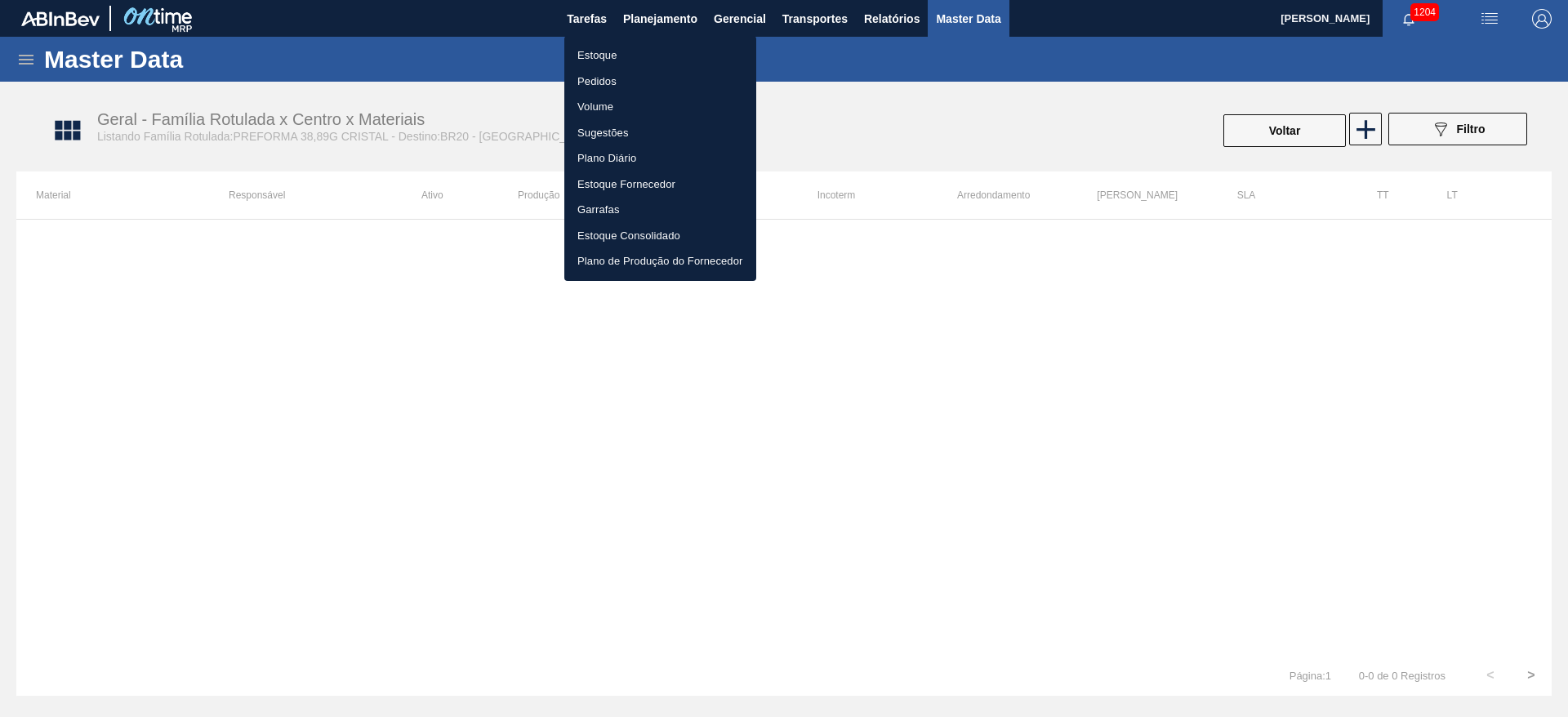
click at [596, 53] on li "Estoque" at bounding box center [660, 55] width 192 height 26
